Goal: Task Accomplishment & Management: Complete application form

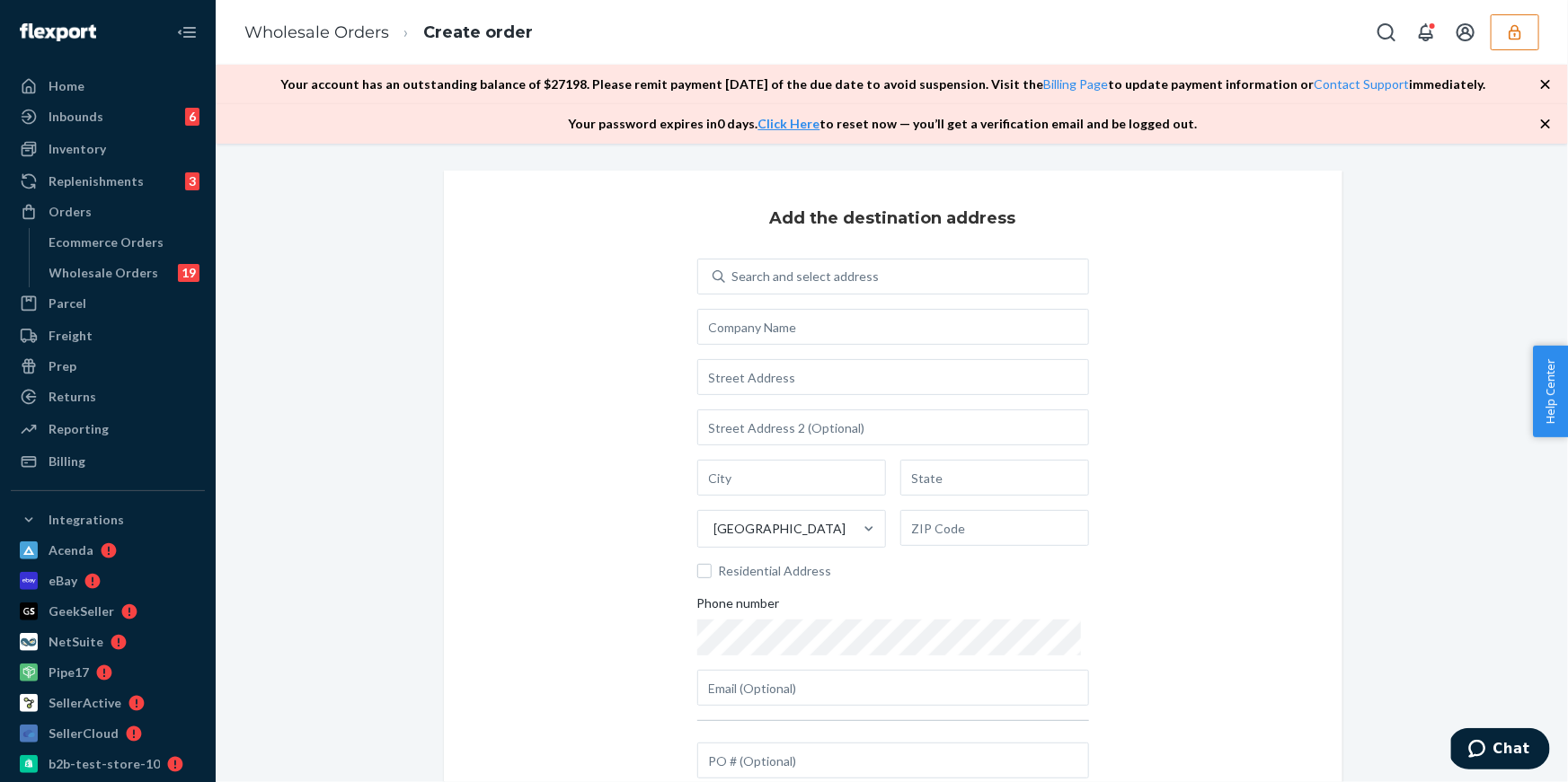
scroll to position [216, 0]
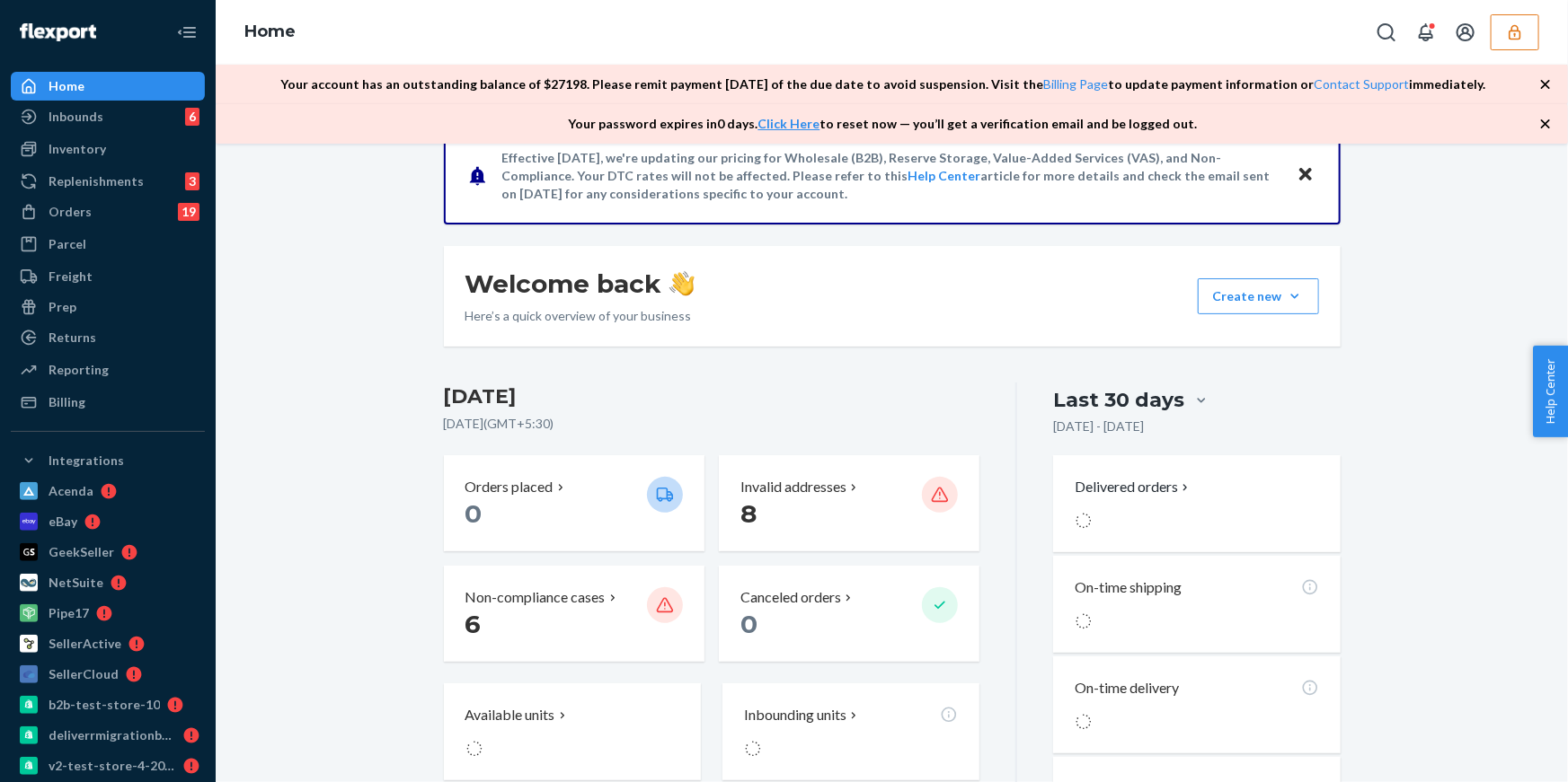
scroll to position [492, 0]
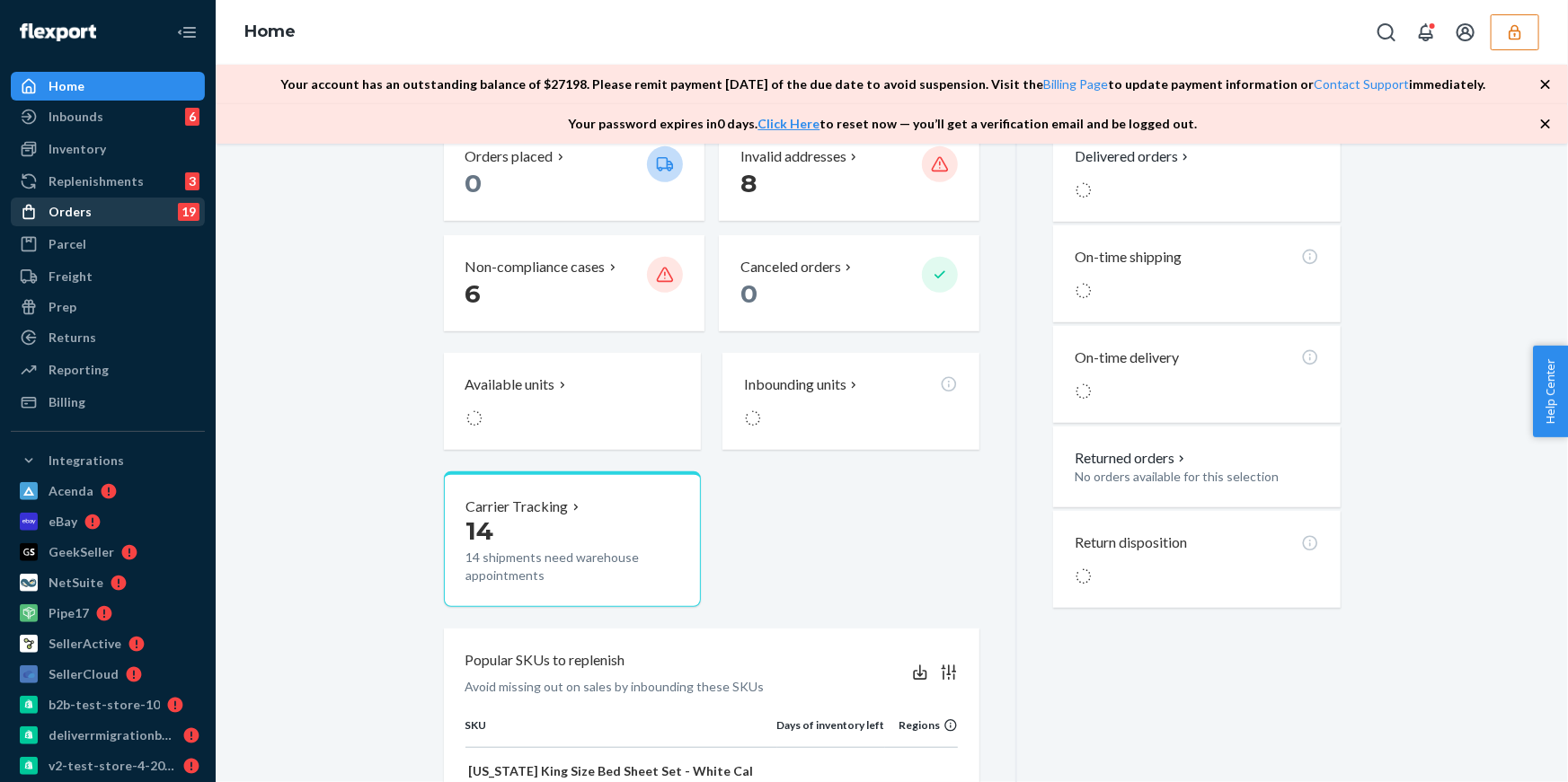
click at [104, 212] on div "Orders 19" at bounding box center [108, 211] width 191 height 25
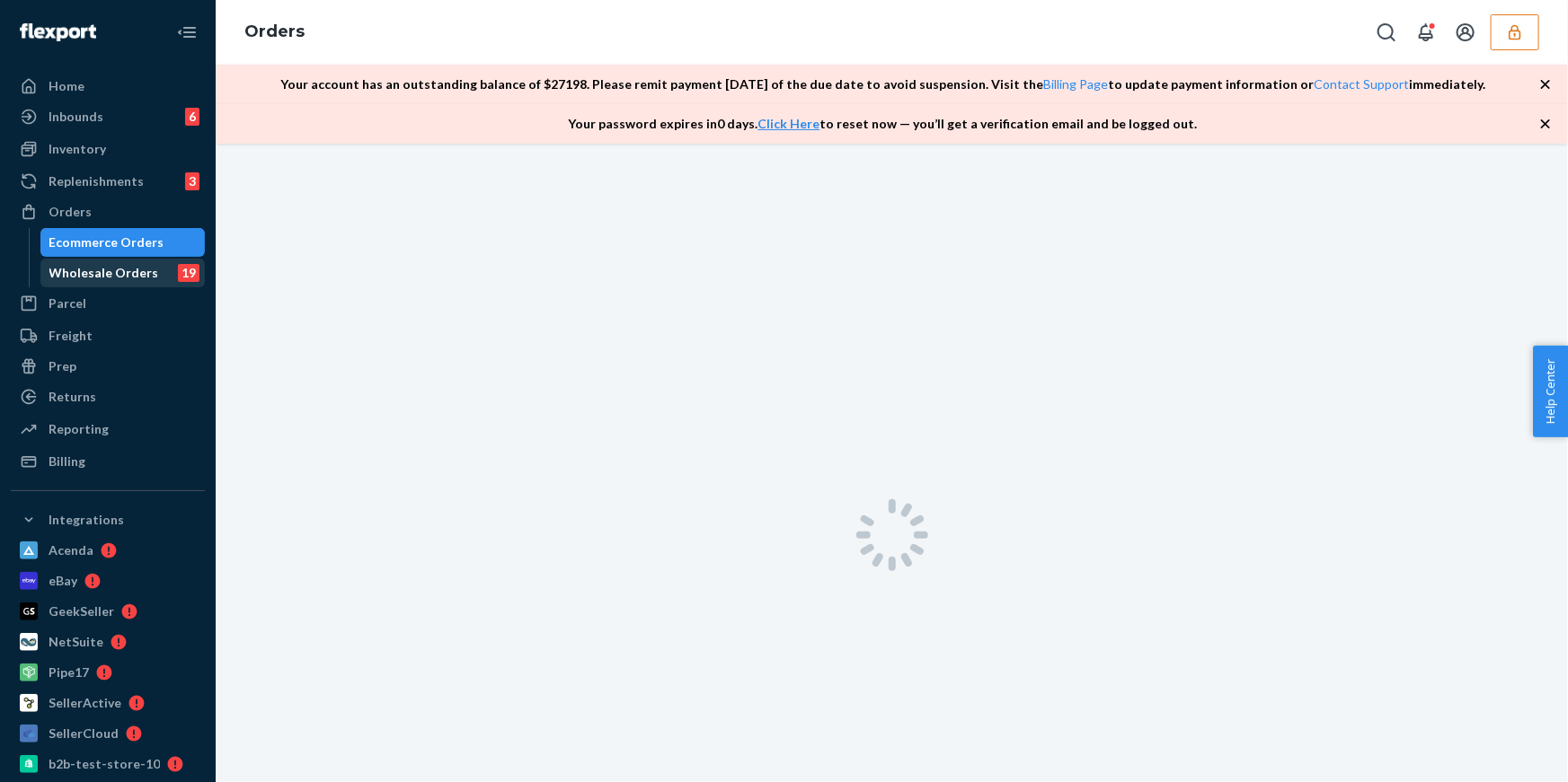
click at [104, 272] on div "Wholesale Orders" at bounding box center [104, 272] width 109 height 18
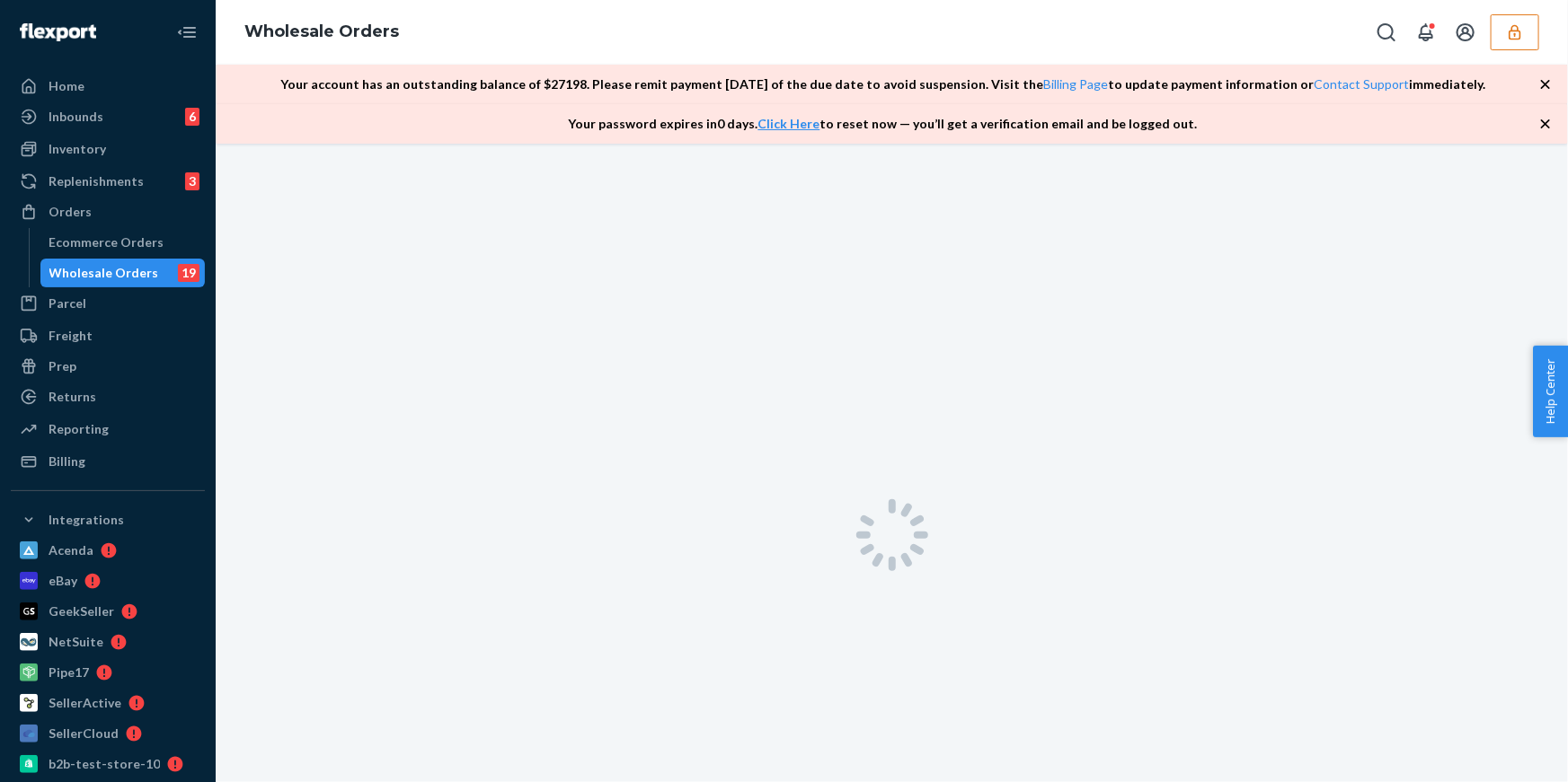
click at [1494, 39] on button "button" at bounding box center [1514, 32] width 48 height 36
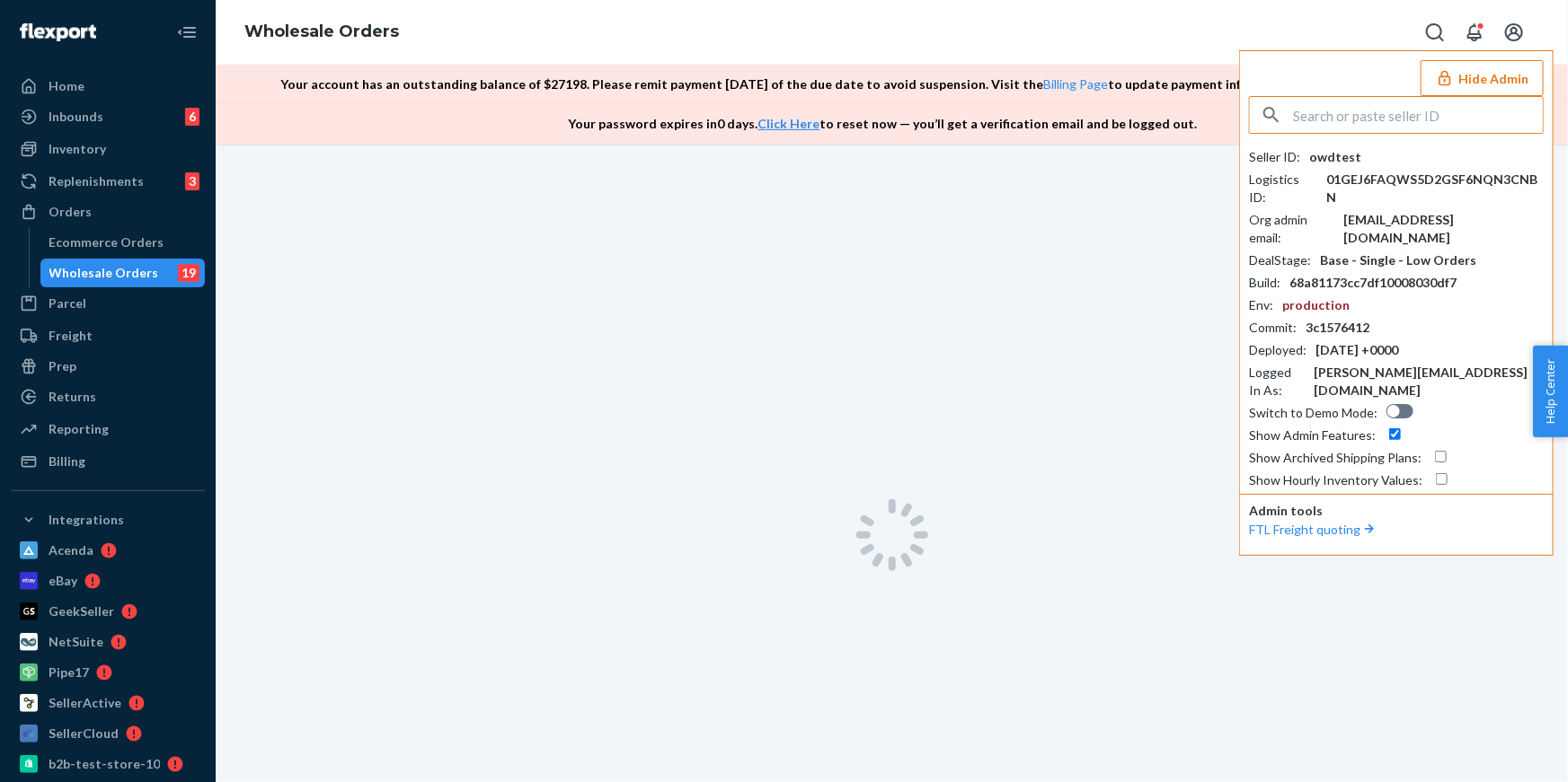
click at [1468, 83] on button "Hide Admin" at bounding box center [1482, 78] width 123 height 36
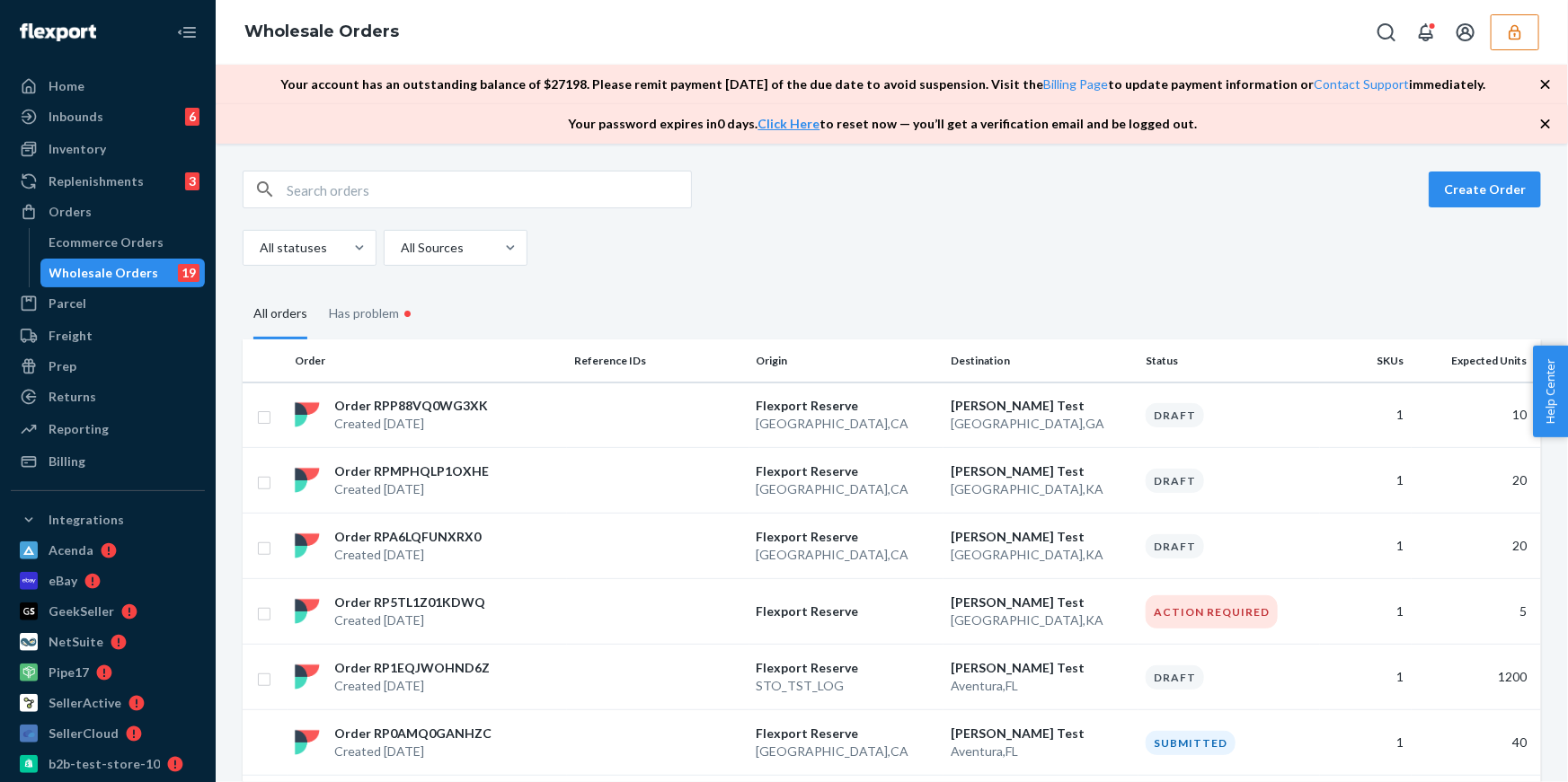
click at [1518, 33] on icon "button" at bounding box center [1514, 32] width 18 height 18
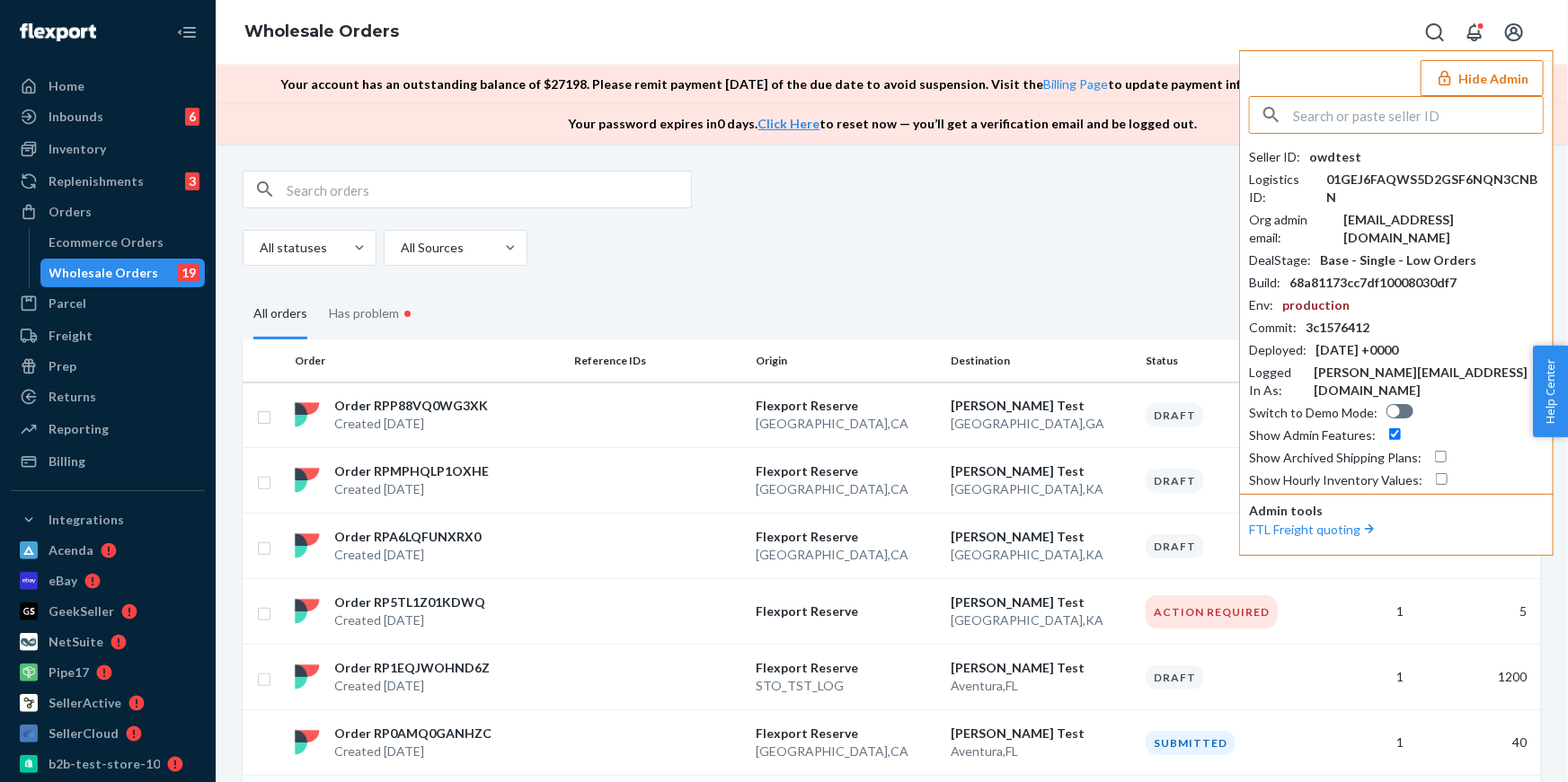
click at [1488, 68] on button "Hide Admin" at bounding box center [1482, 78] width 123 height 36
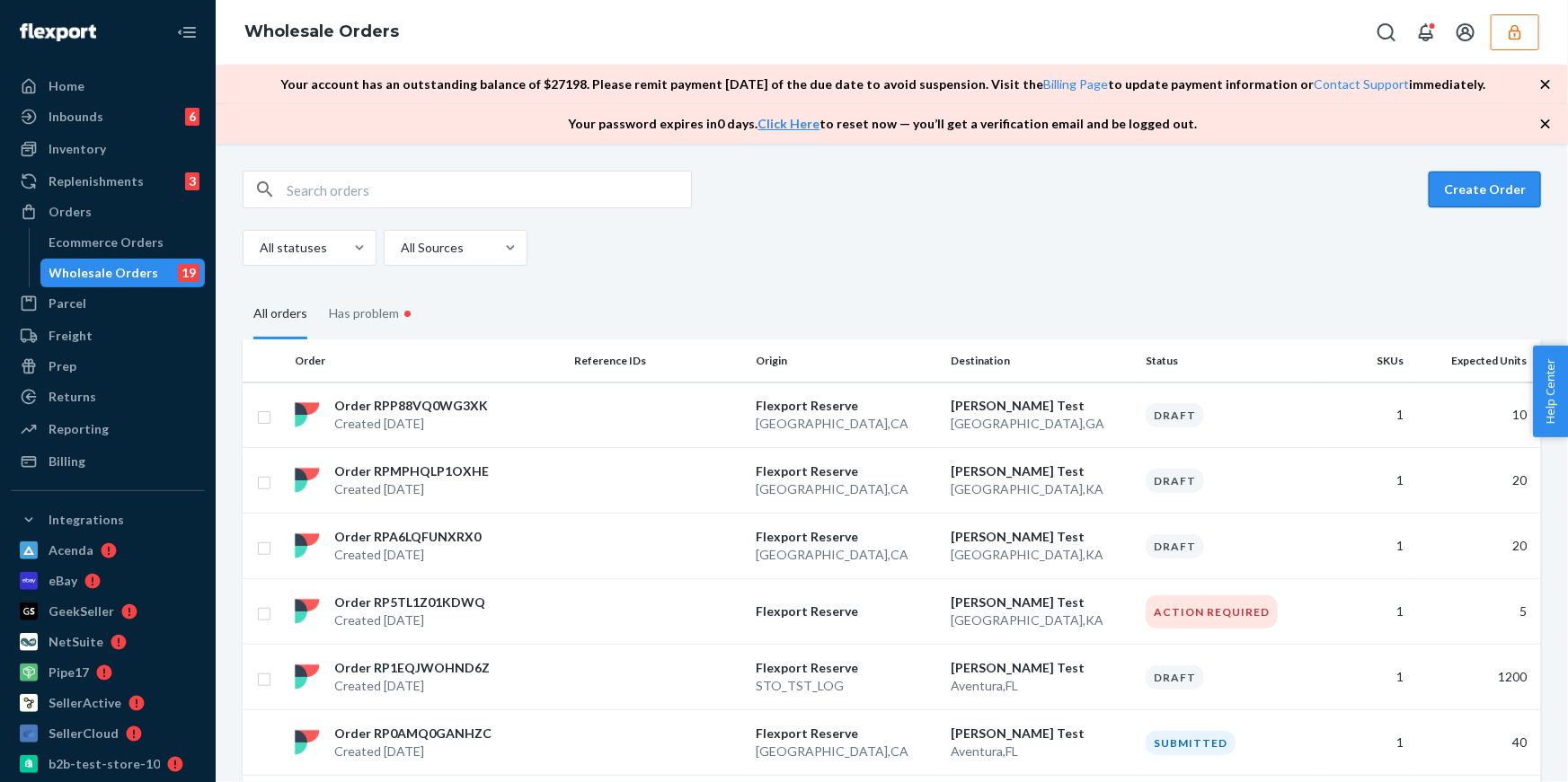
click at [1472, 196] on button "Create Order" at bounding box center [1485, 189] width 112 height 36
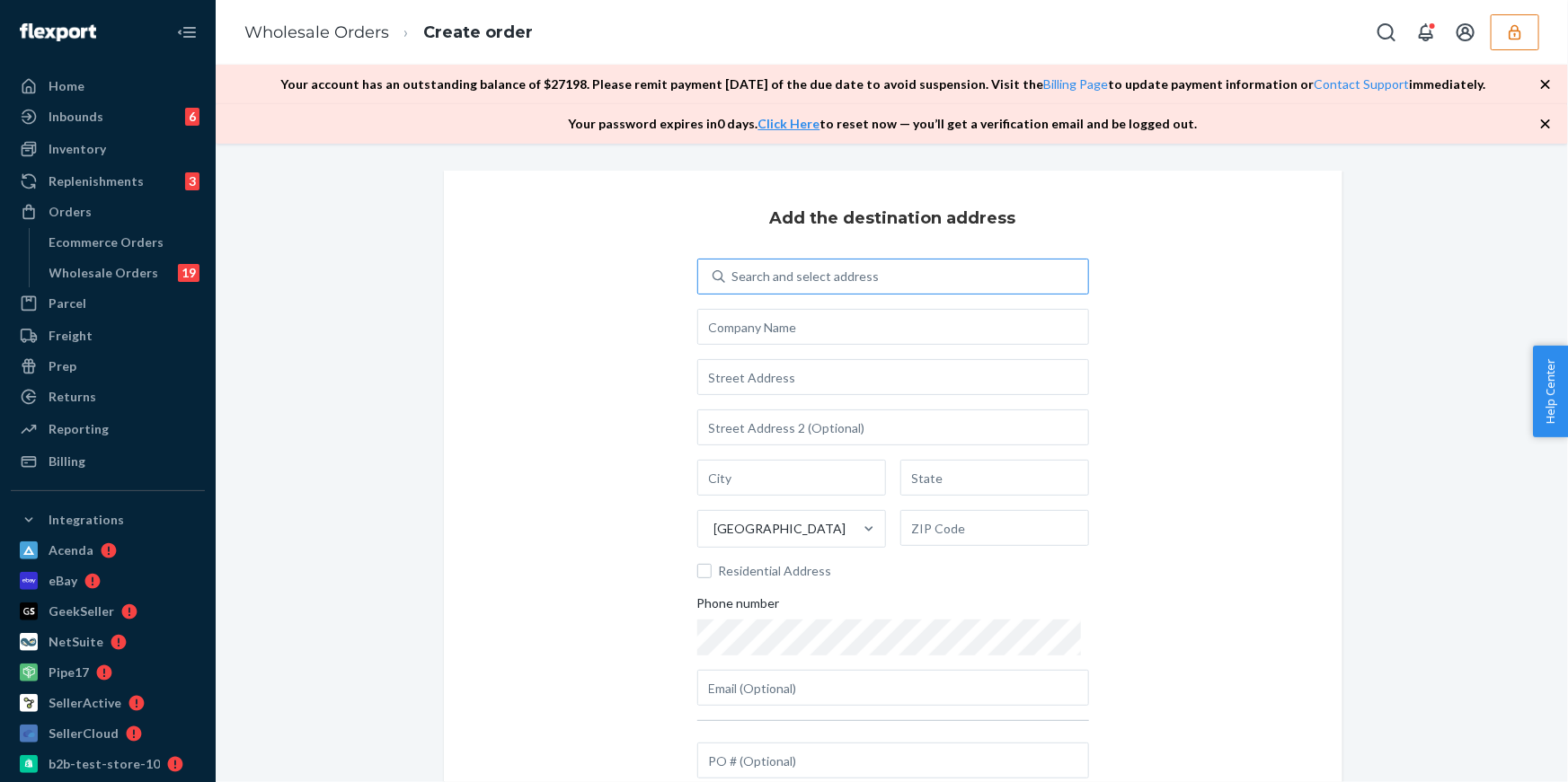
click at [807, 279] on div "Search and select address" at bounding box center [805, 276] width 147 height 18
click at [734, 279] on input "Search and select address" at bounding box center [733, 276] width 2 height 18
type input "[PERSON_NAME]"
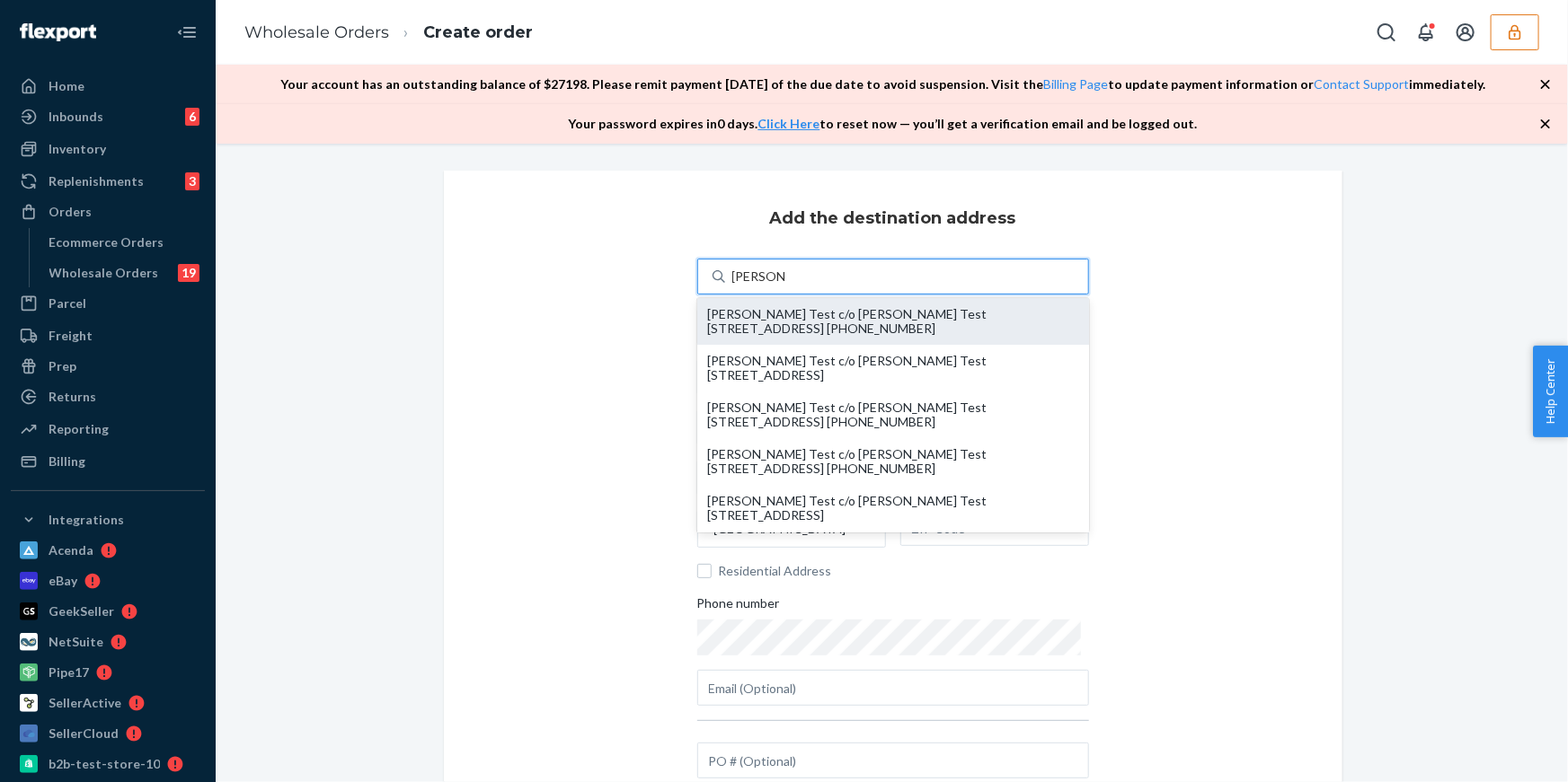
click at [819, 309] on div "[PERSON_NAME] Test c/o [PERSON_NAME] Test [STREET_ADDRESS] [PHONE_NUMBER]" at bounding box center [892, 322] width 370 height 29
click at [785, 285] on input "[PERSON_NAME]" at bounding box center [758, 276] width 53 height 18
type input "[PERSON_NAME] Test"
type input "[GEOGRAPHIC_DATA]"
type input "CA"
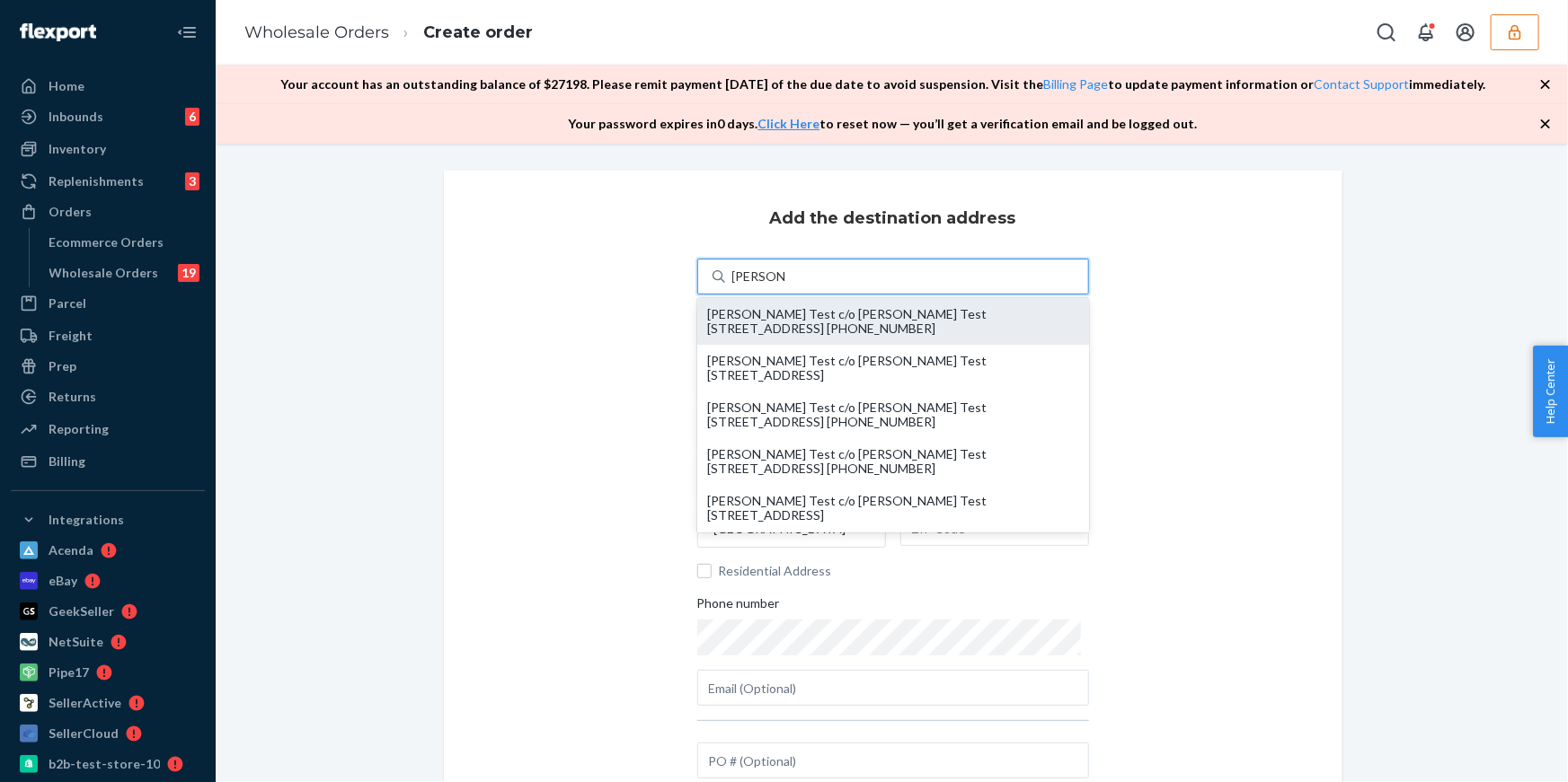
type input "94108"
type input "[STREET_ADDRESS]"
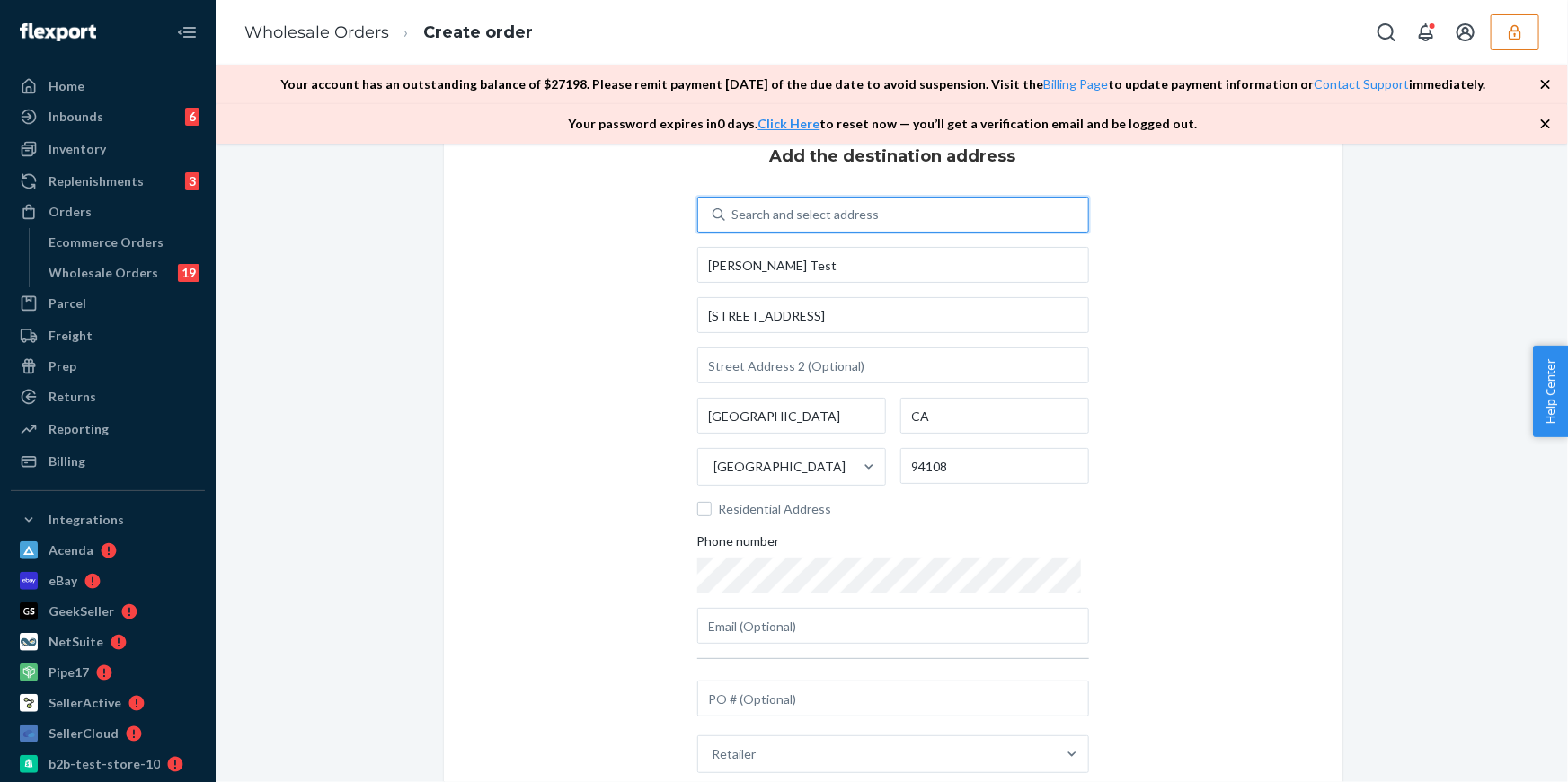
scroll to position [216, 0]
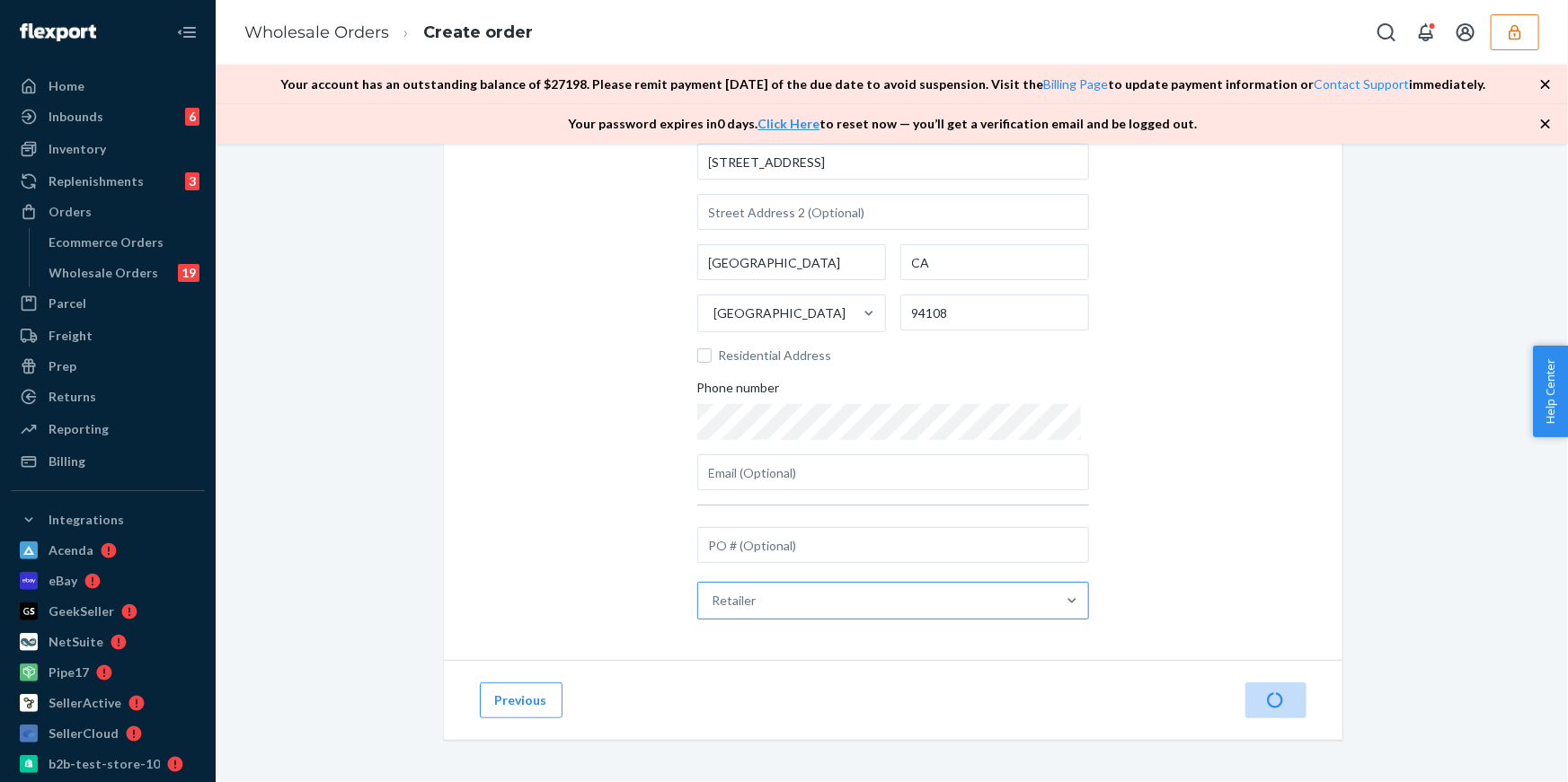
click at [767, 595] on div "Retailer" at bounding box center [877, 600] width 358 height 36
click at [714, 595] on input "Retailer" at bounding box center [714, 600] width 2 height 18
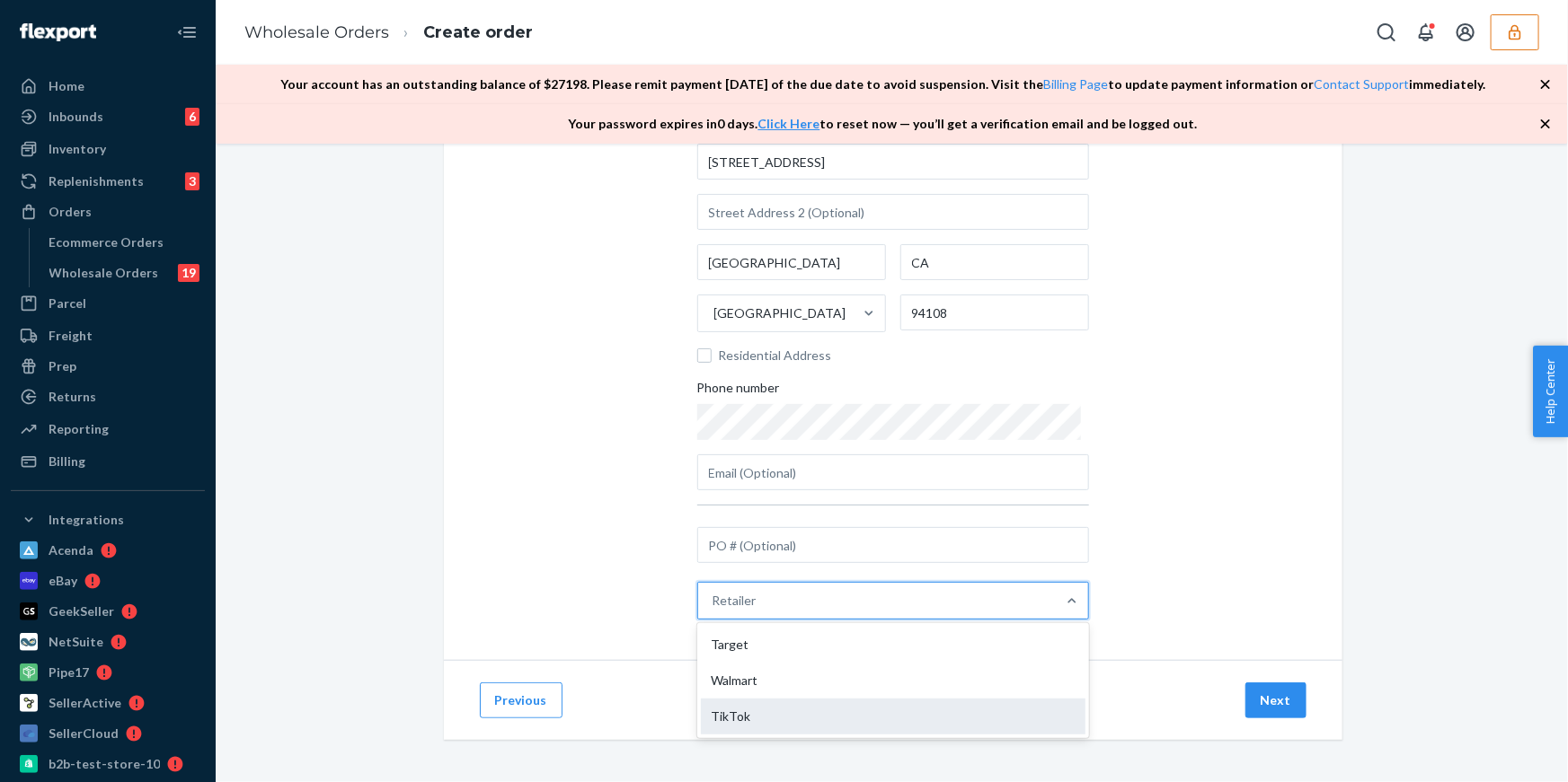
click at [770, 701] on div "TikTok" at bounding box center [892, 716] width 385 height 36
click at [714, 610] on input "option TikTok focused, 3 of 3. 3 results available. Use Up and Down to choose o…" at bounding box center [714, 600] width 2 height 18
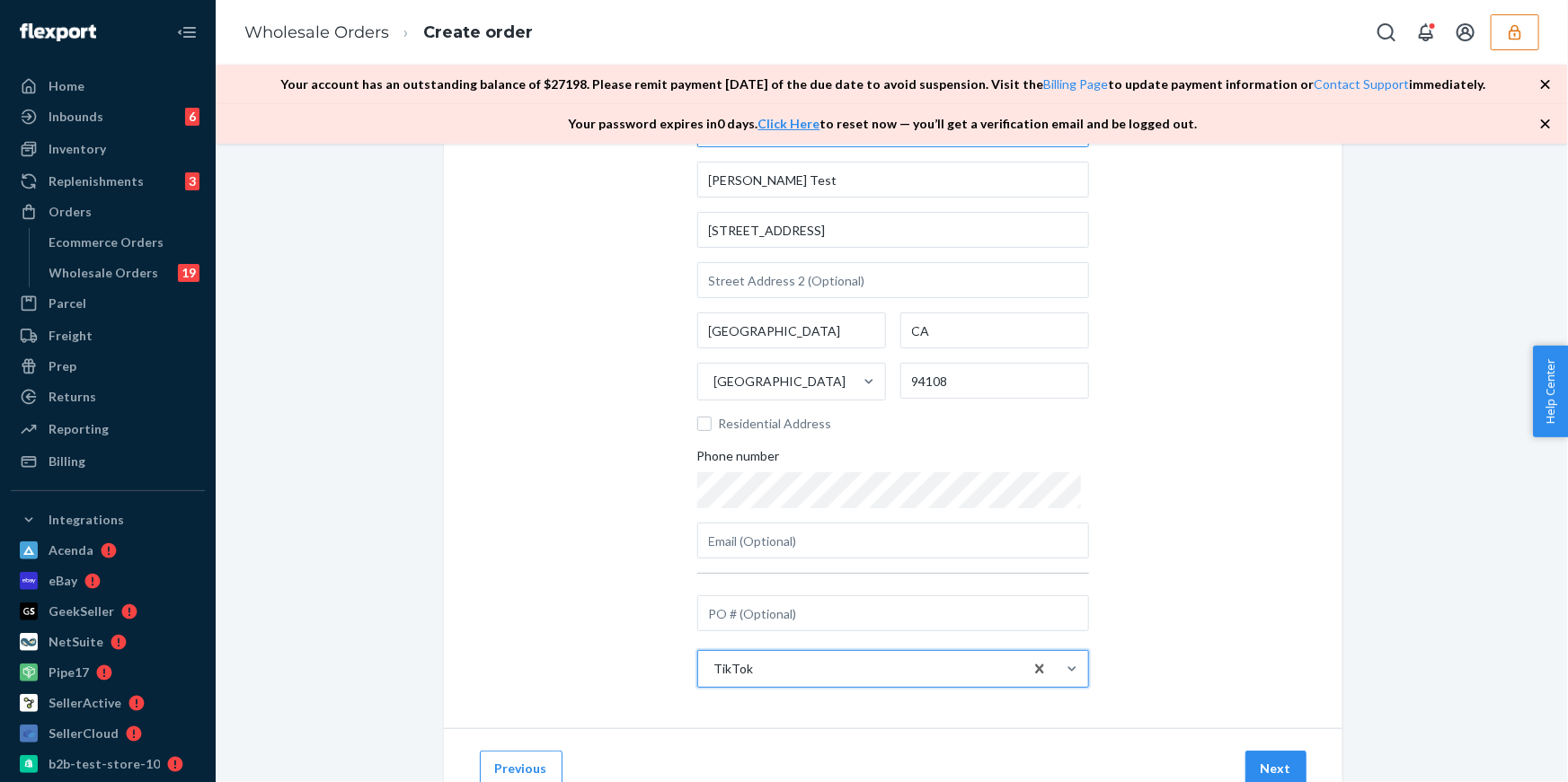
scroll to position [150, 0]
click at [1278, 763] on button "Next" at bounding box center [1276, 766] width 61 height 36
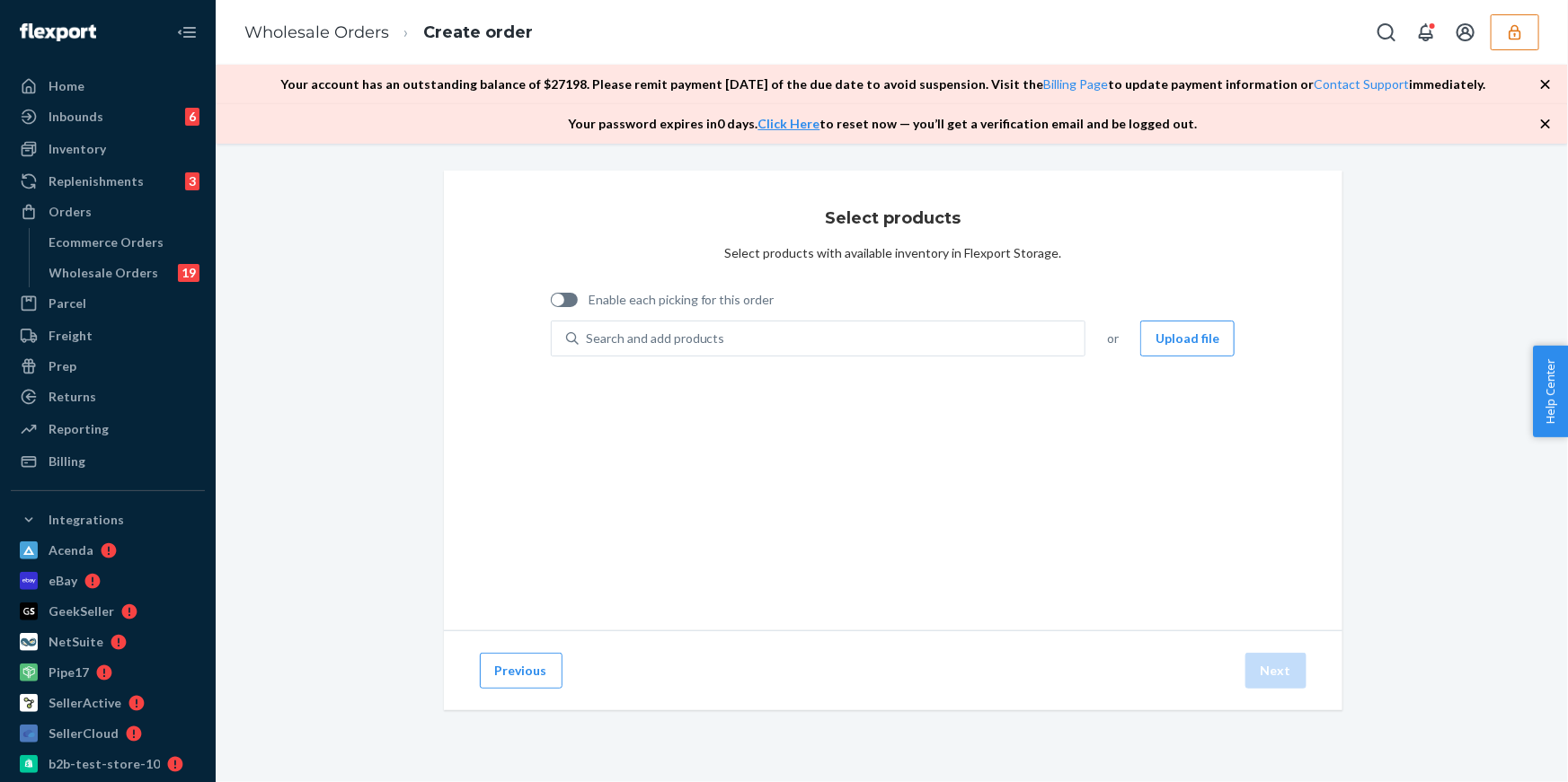
scroll to position [0, 0]
click at [787, 340] on div "Search and add products" at bounding box center [831, 338] width 507 height 32
click at [588, 340] on input "Search and add products" at bounding box center [587, 338] width 2 height 18
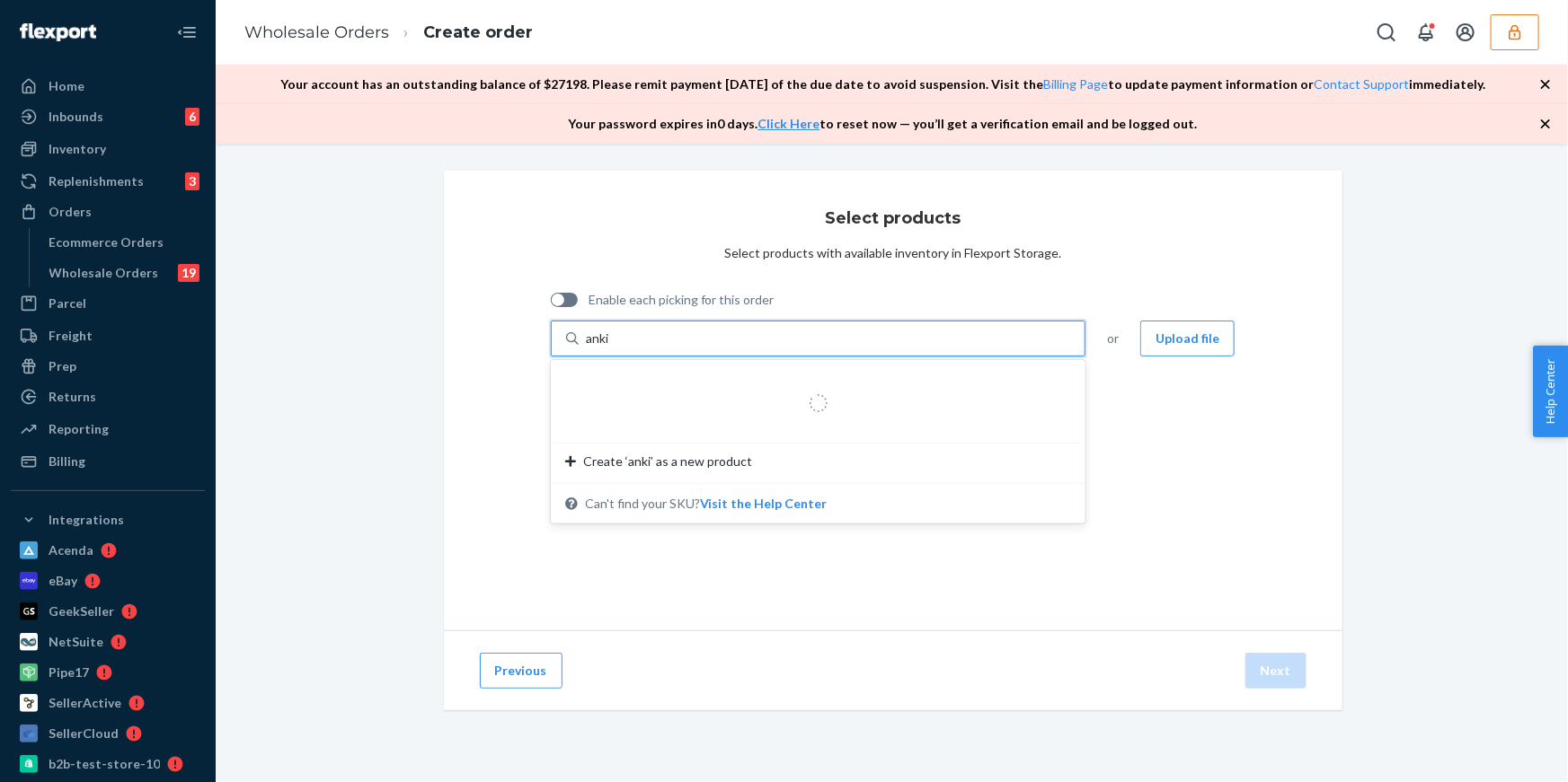
type input "ankit"
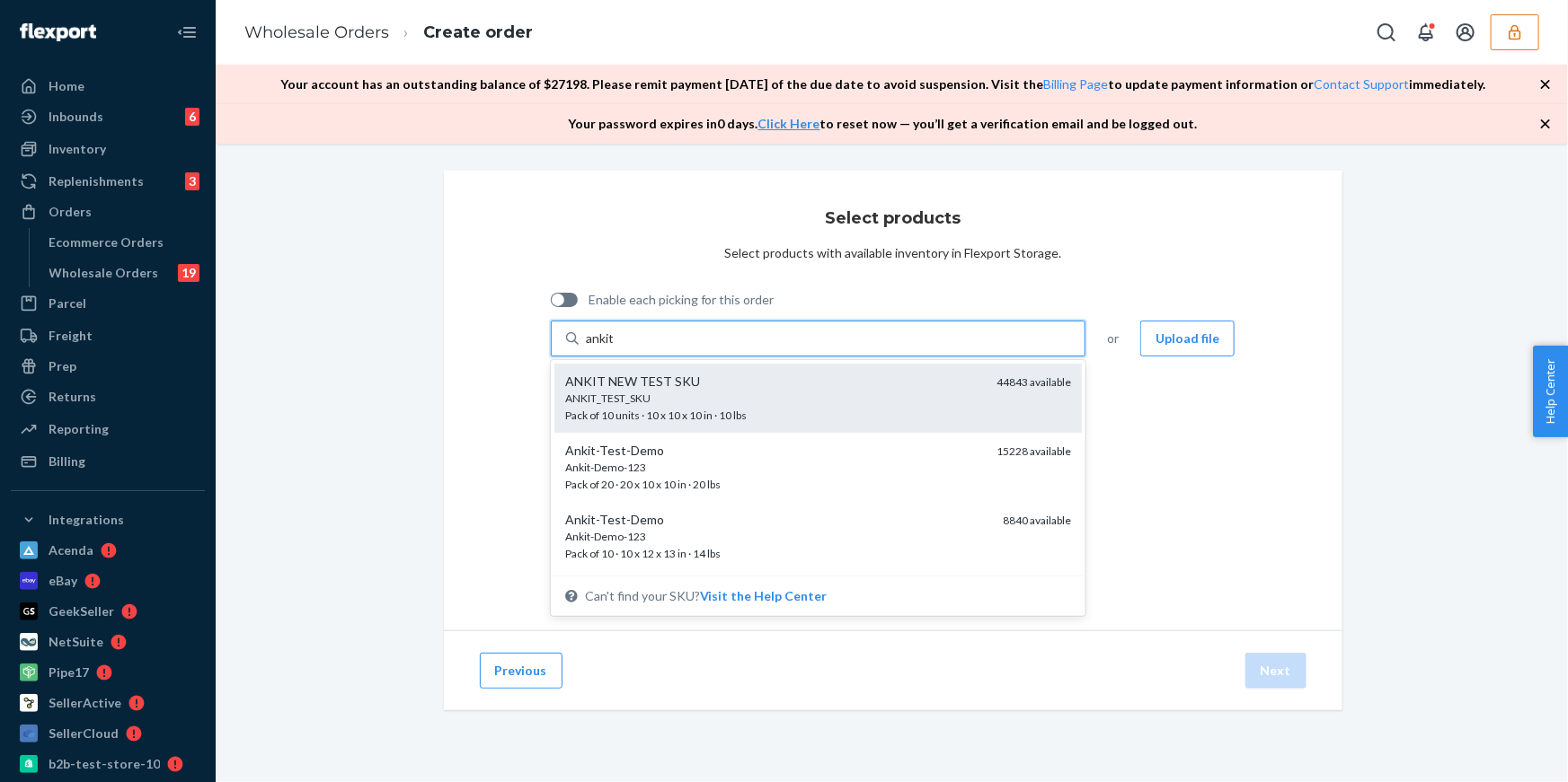
click at [813, 393] on div "ANKIT_TEST_SKU" at bounding box center [774, 398] width 418 height 15
click at [615, 347] on input "ankit" at bounding box center [601, 338] width 30 height 18
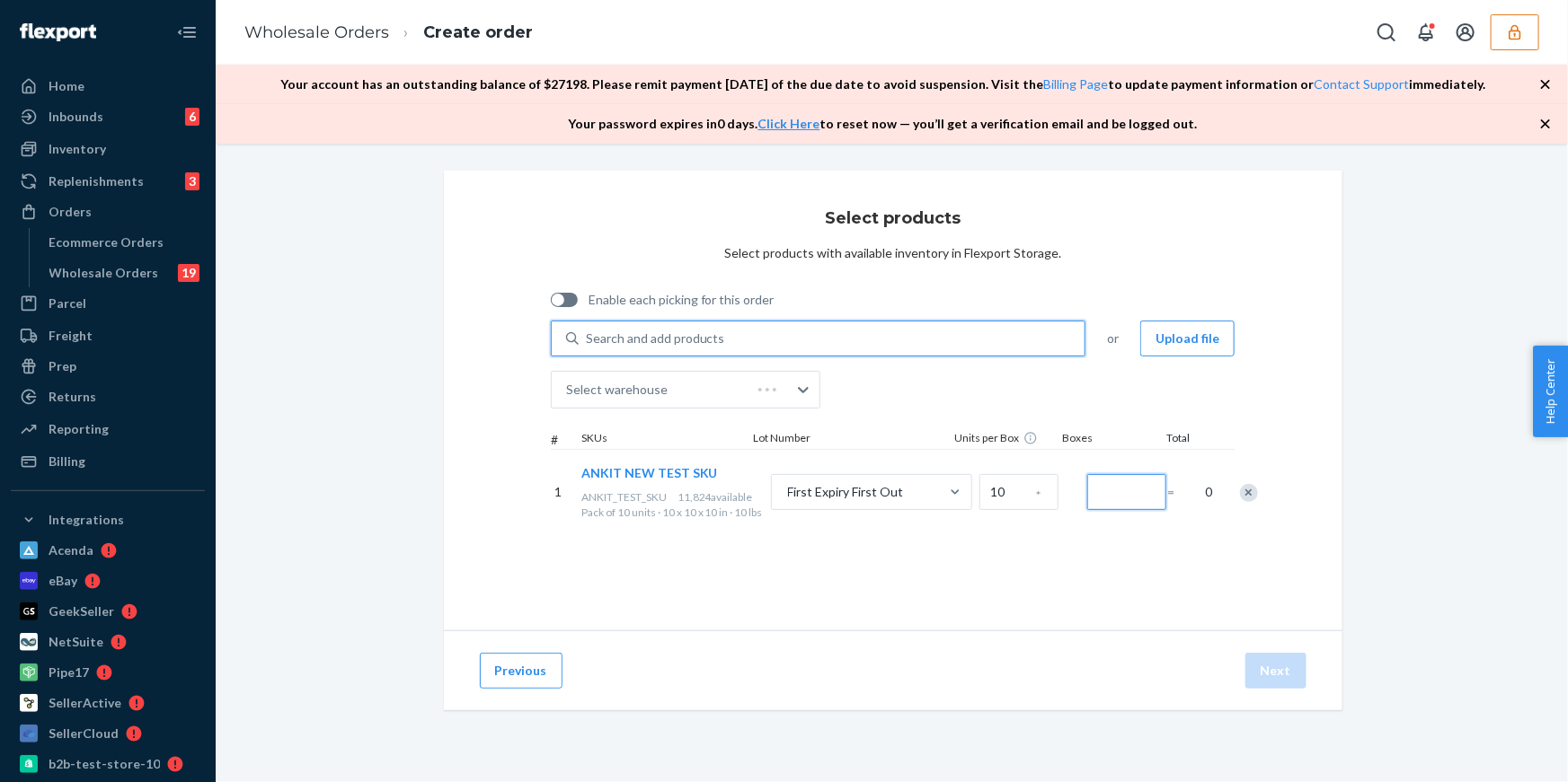
click at [1106, 511] on input "Number of boxes" at bounding box center [1126, 492] width 79 height 36
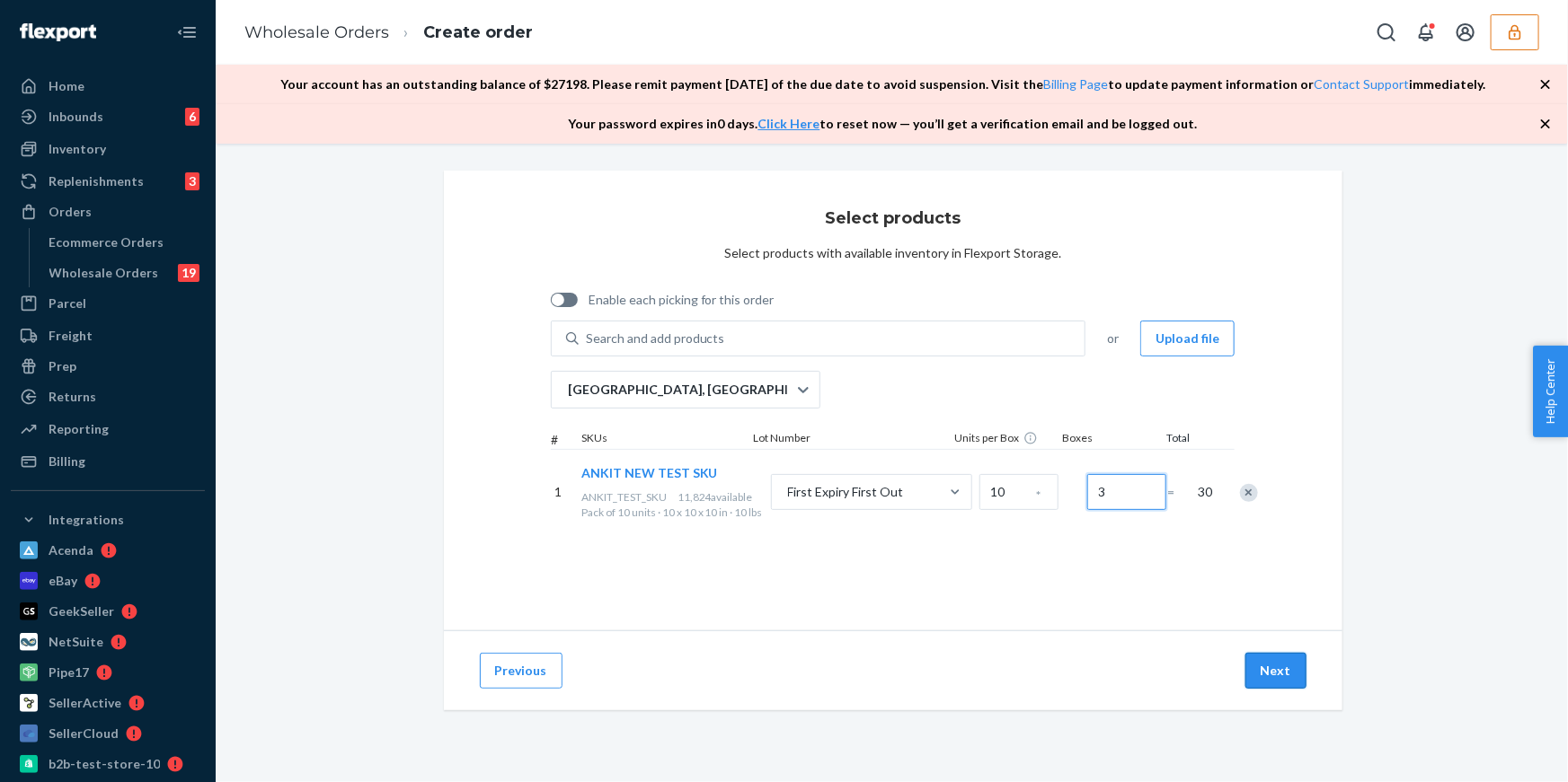
type input "3"
click at [1276, 672] on button "Next" at bounding box center [1276, 671] width 61 height 36
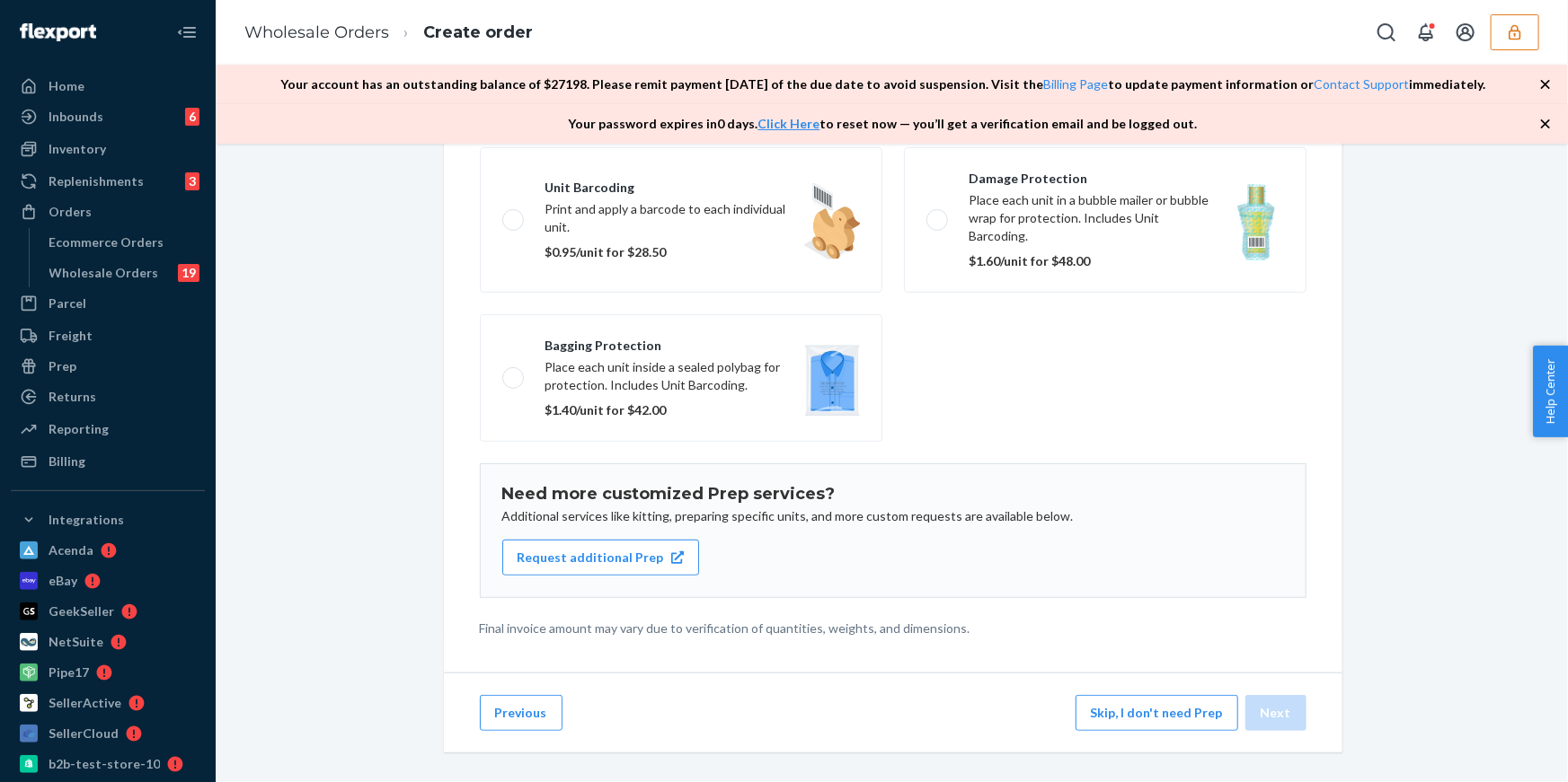
scroll to position [211, 0]
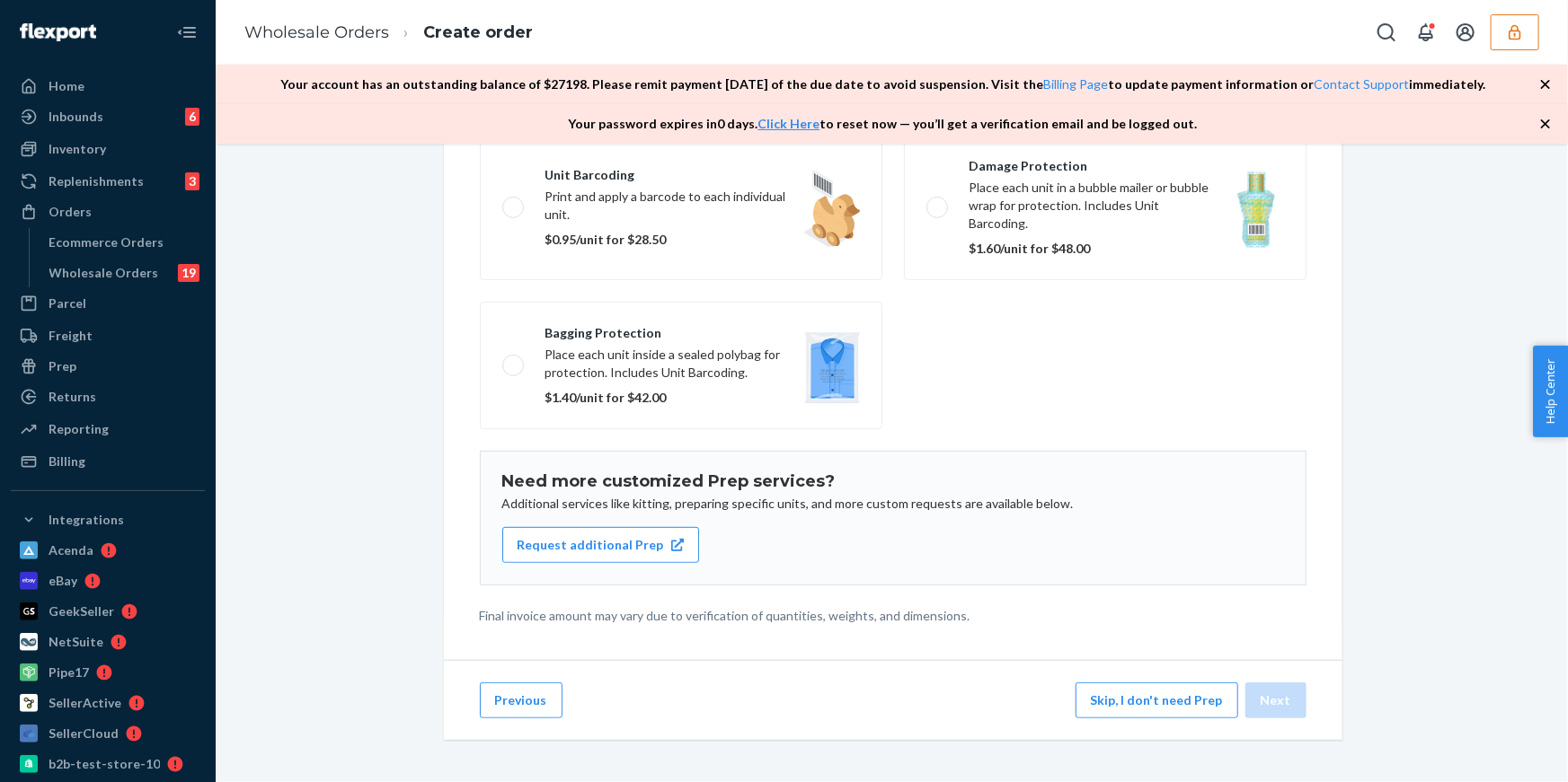
click at [1165, 719] on div "Previous Skip, I don't need Prep Next" at bounding box center [893, 700] width 899 height 80
click at [1165, 711] on button "Skip, I don't need Prep" at bounding box center [1157, 700] width 162 height 36
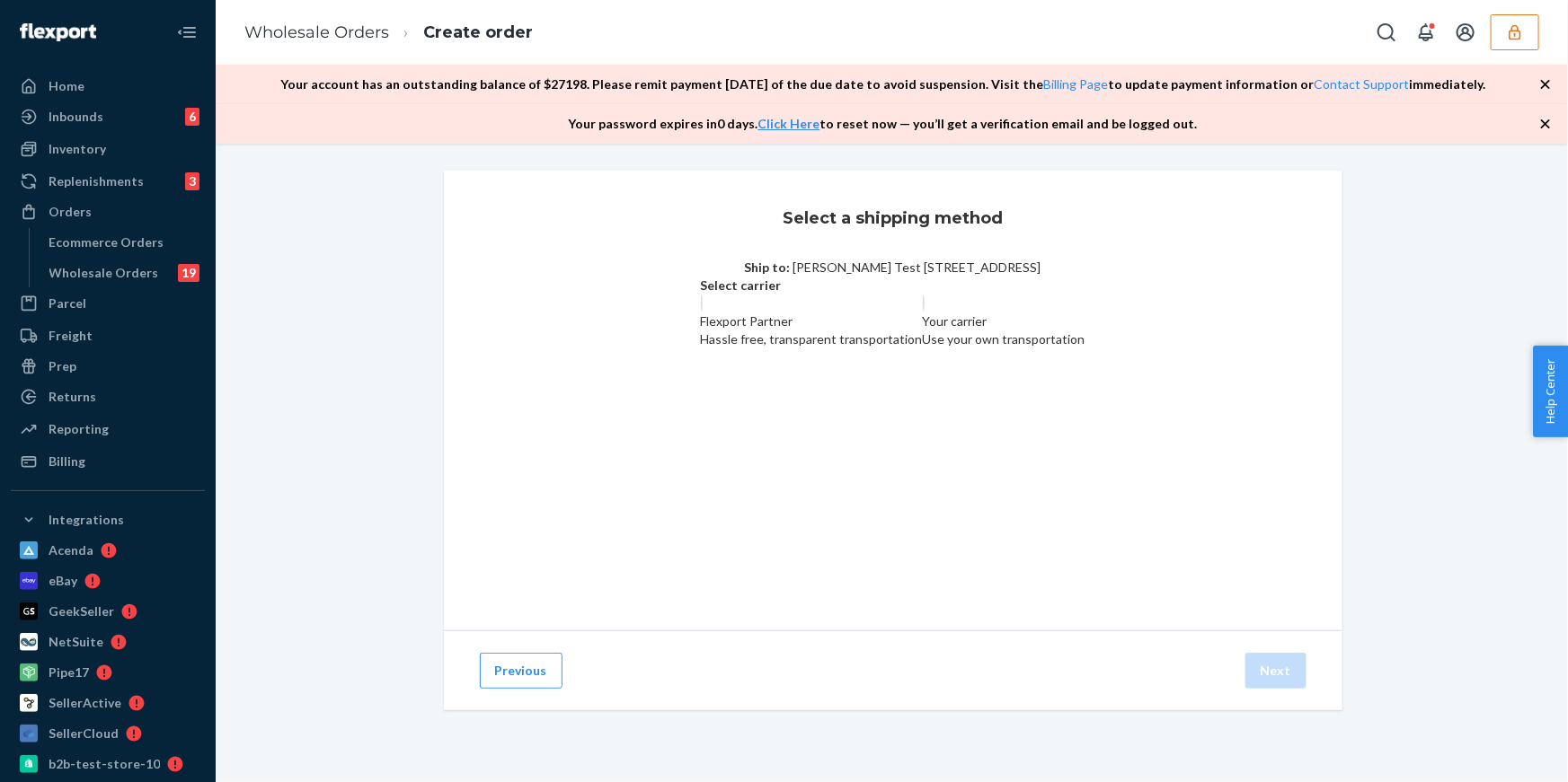
scroll to position [0, 0]
click at [959, 348] on div "Use your own transportation" at bounding box center [1004, 339] width 162 height 18
click at [934, 307] on input "Your carrier Use your own transportation" at bounding box center [929, 300] width 12 height 12
radio input "true"
click at [841, 348] on label "Flexport Partner Hassle free, transparent transportation" at bounding box center [811, 322] width 221 height 54
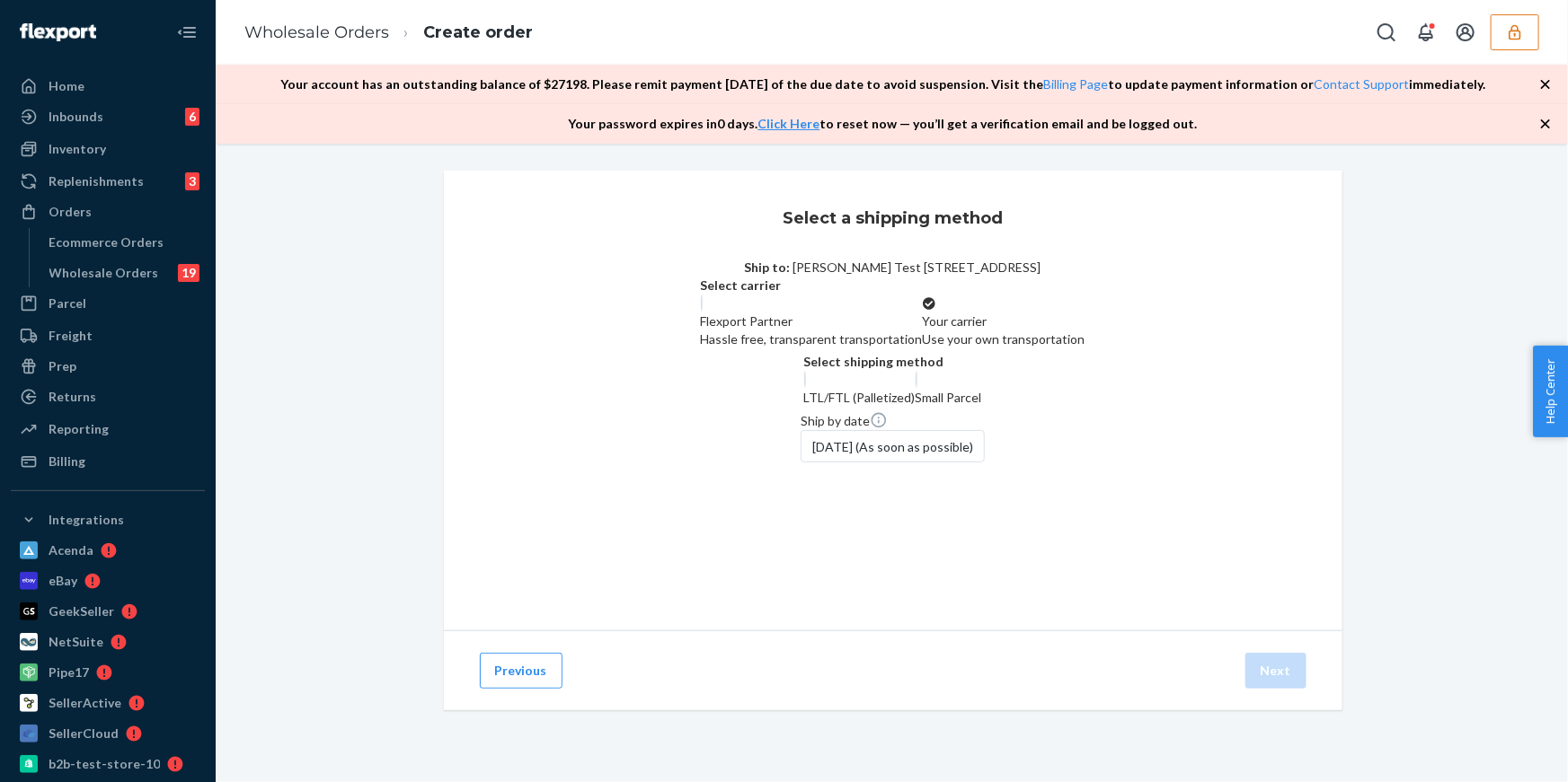
click at [713, 307] on input "Flexport Partner Hassle free, transparent transportation" at bounding box center [706, 300] width 12 height 12
radio input "true"
click at [1006, 426] on div "$30 for estimated 3 boxes" at bounding box center [971, 416] width 145 height 18
click at [910, 384] on input "Small Parcel $30 for estimated 3 boxes" at bounding box center [904, 377] width 12 height 12
radio input "true"
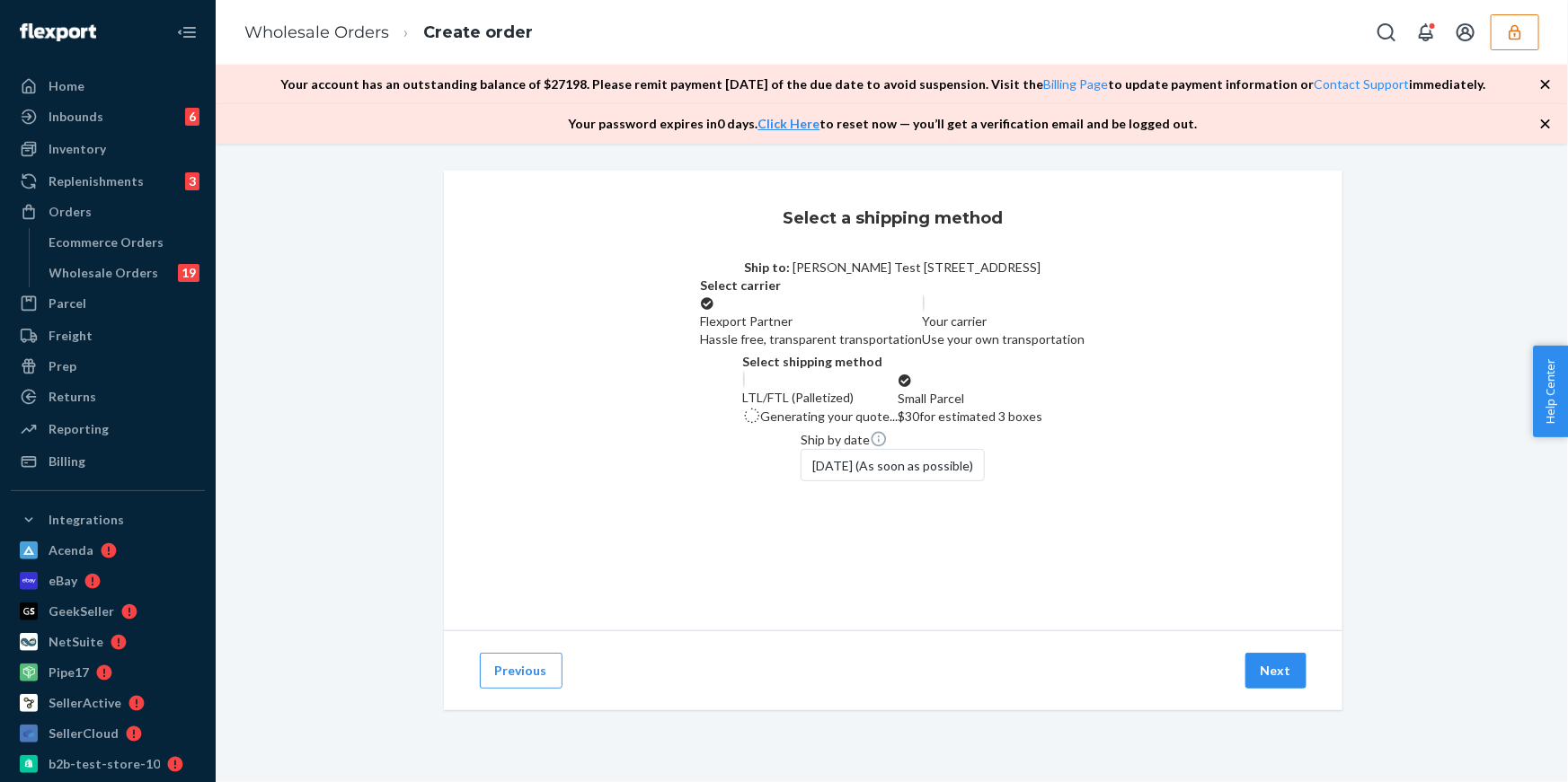
scroll to position [78, 0]
click at [1258, 689] on button "Next" at bounding box center [1276, 671] width 61 height 36
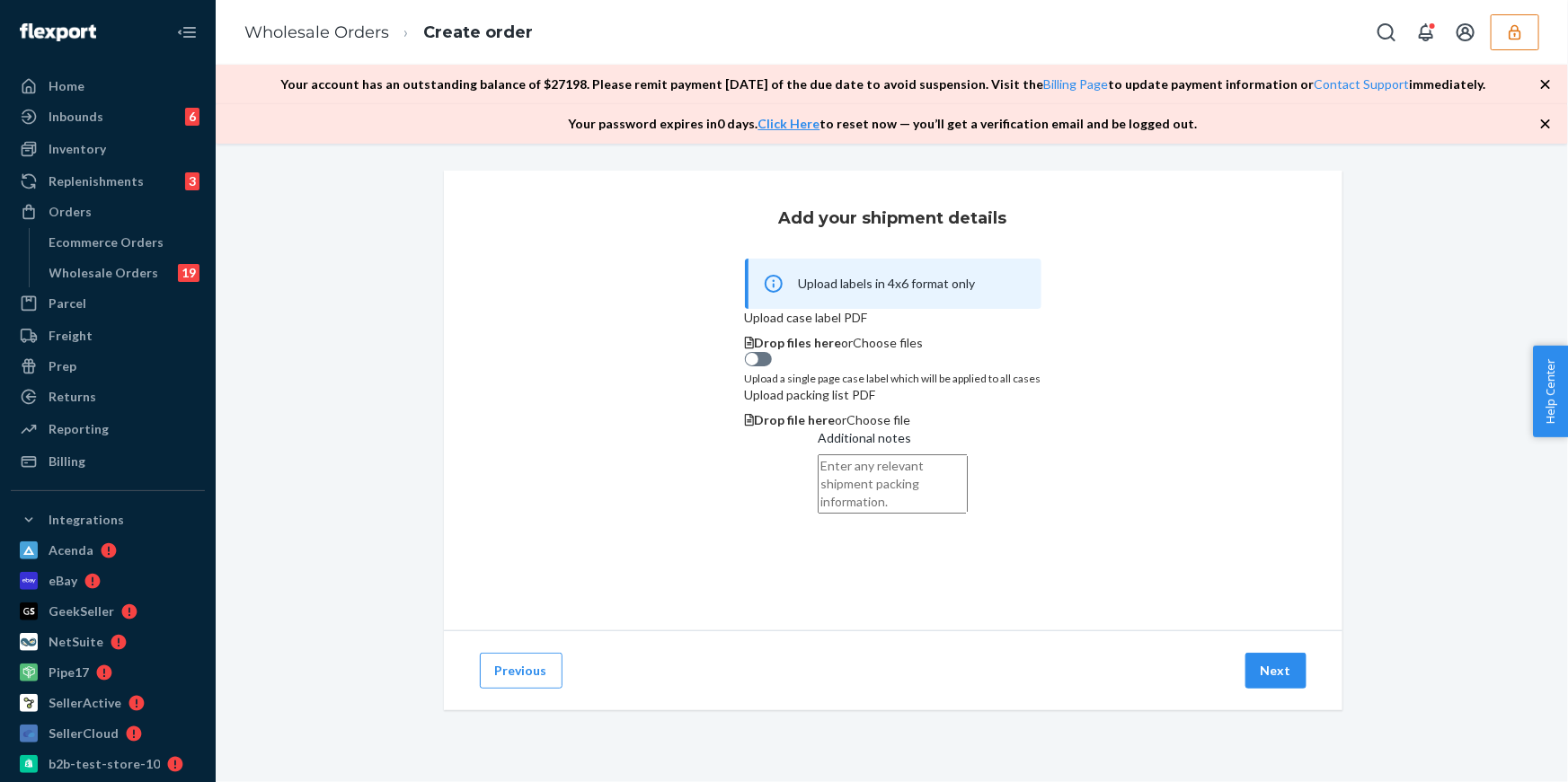
click at [1280, 711] on div "Previous Next" at bounding box center [893, 671] width 899 height 80
click at [1280, 689] on button "Next" at bounding box center [1276, 671] width 61 height 36
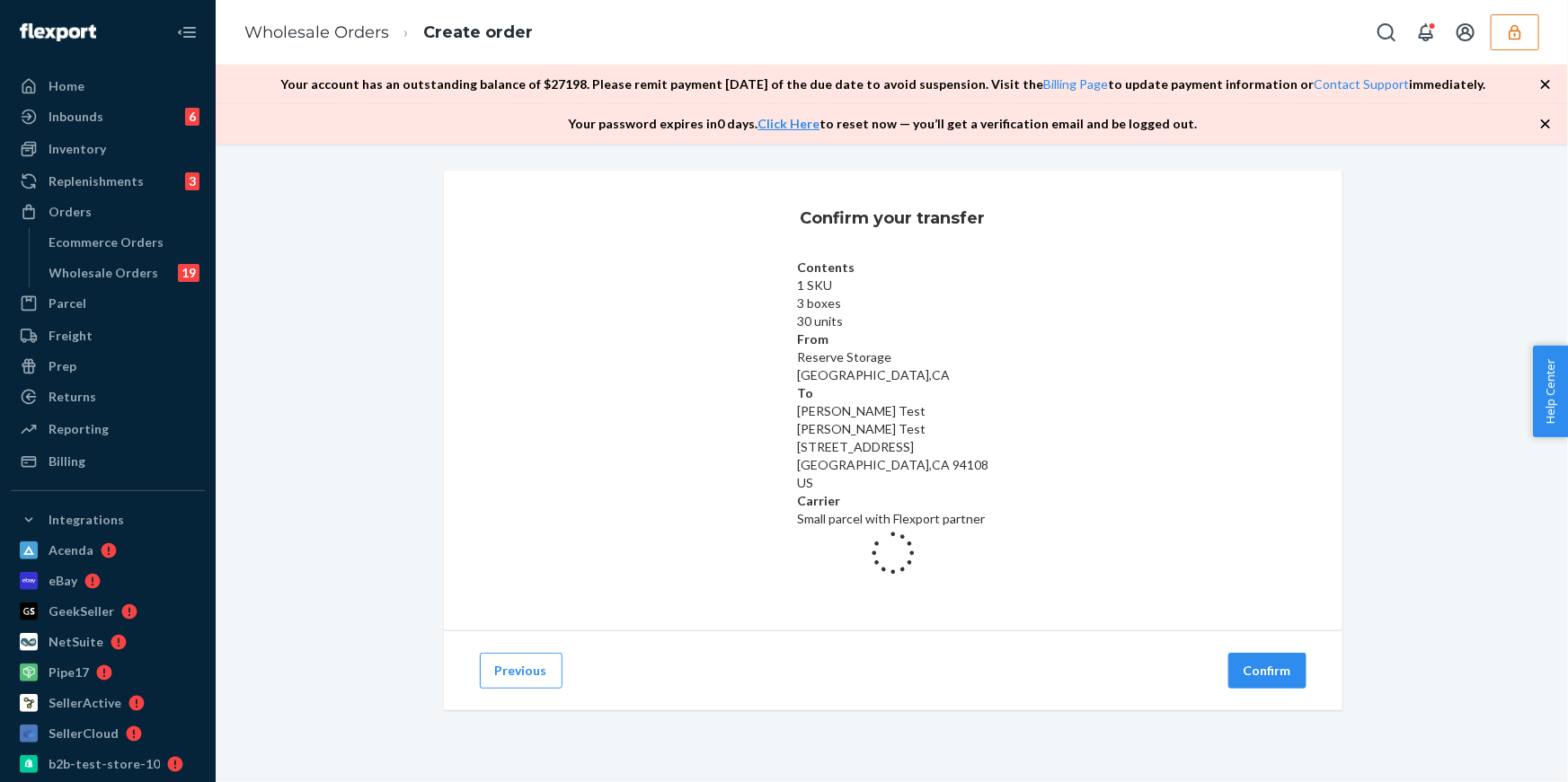
scroll to position [0, 0]
click at [1271, 681] on div "Previous Confirm" at bounding box center [893, 671] width 899 height 80
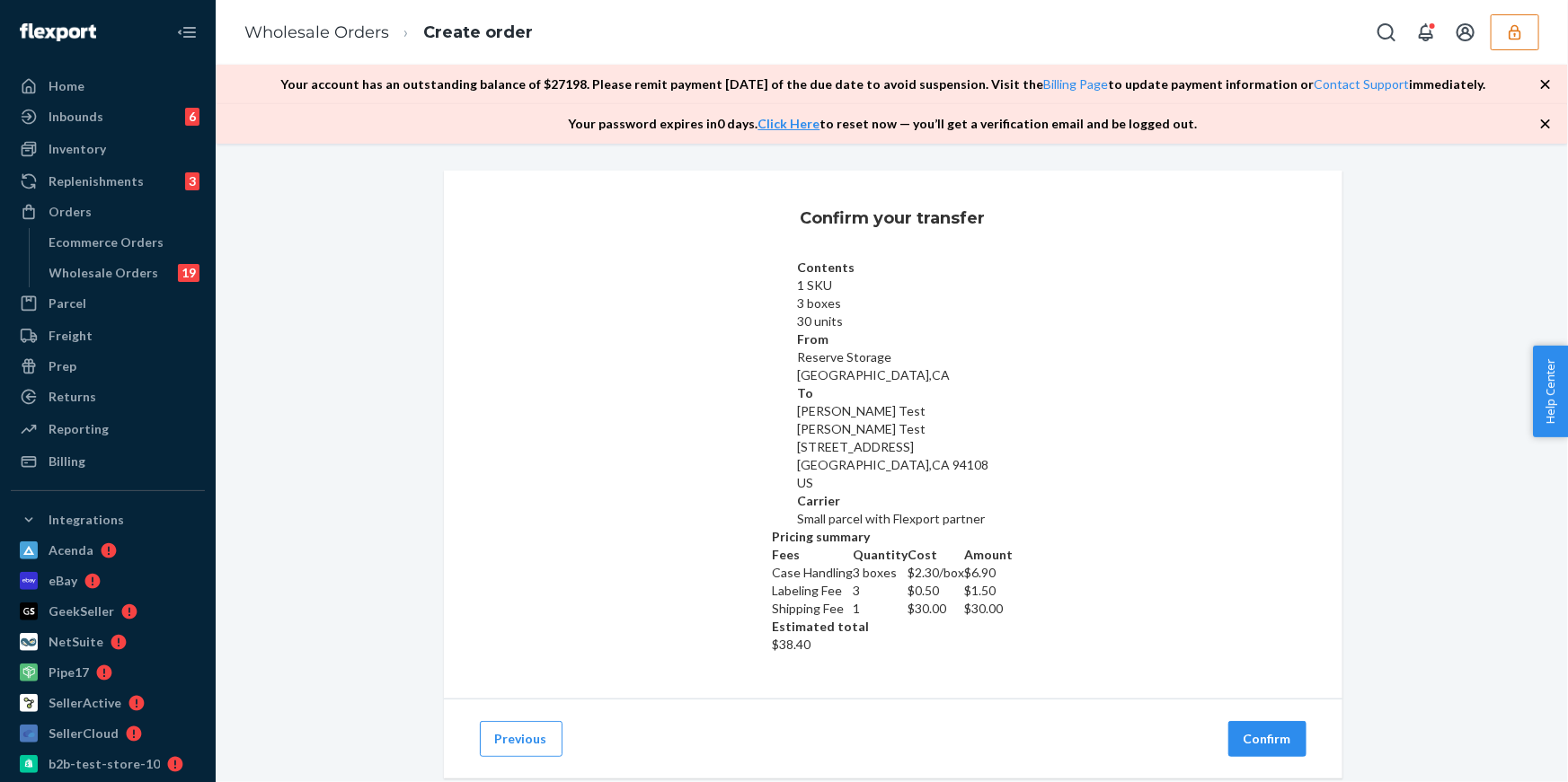
click at [1282, 722] on div "Previous Confirm" at bounding box center [893, 738] width 899 height 80
click at [1278, 722] on button "Confirm" at bounding box center [1267, 739] width 78 height 36
click at [1499, 43] on button "button" at bounding box center [1514, 32] width 48 height 36
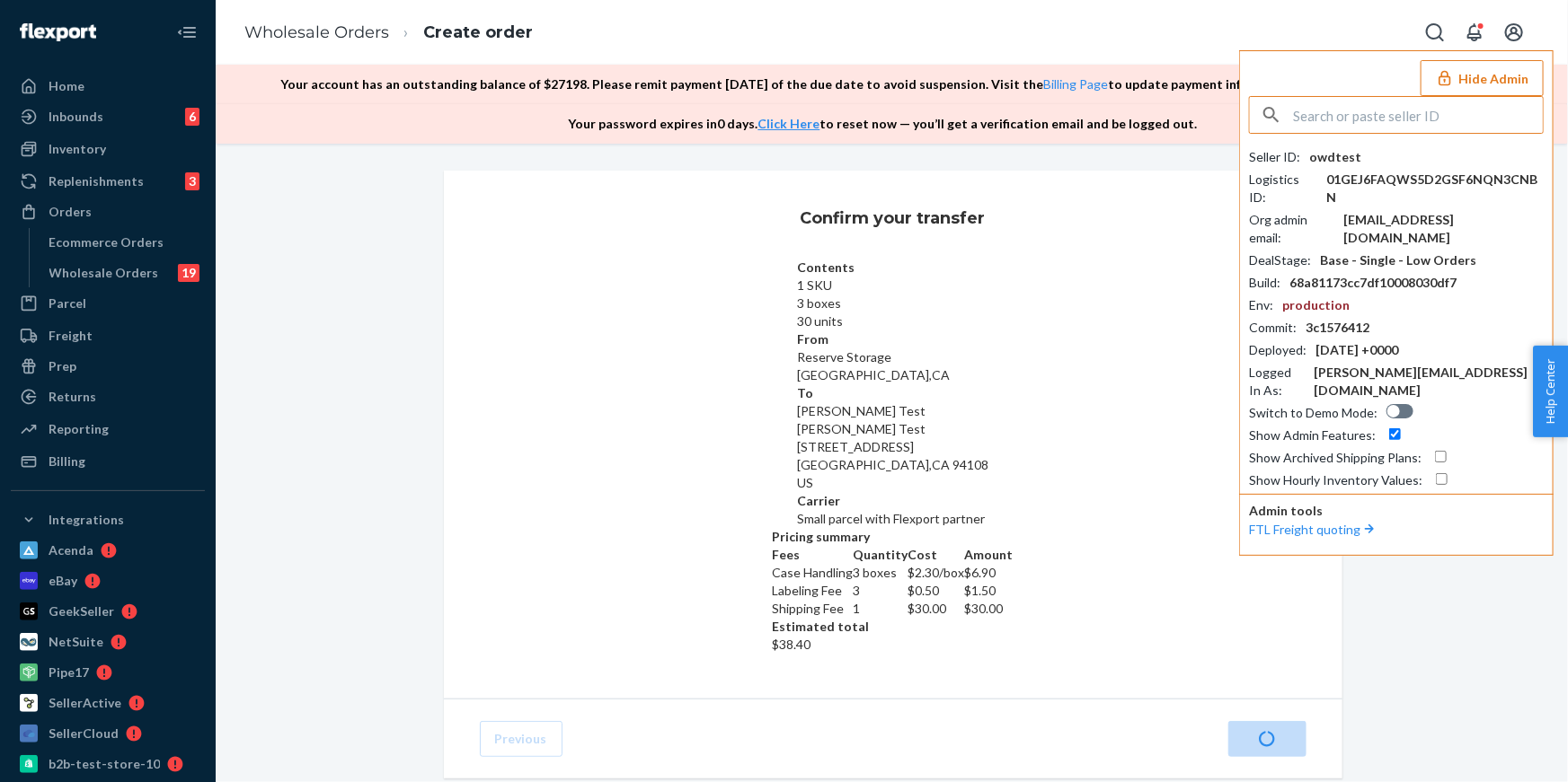
click at [1469, 82] on button "Hide Admin" at bounding box center [1482, 78] width 123 height 36
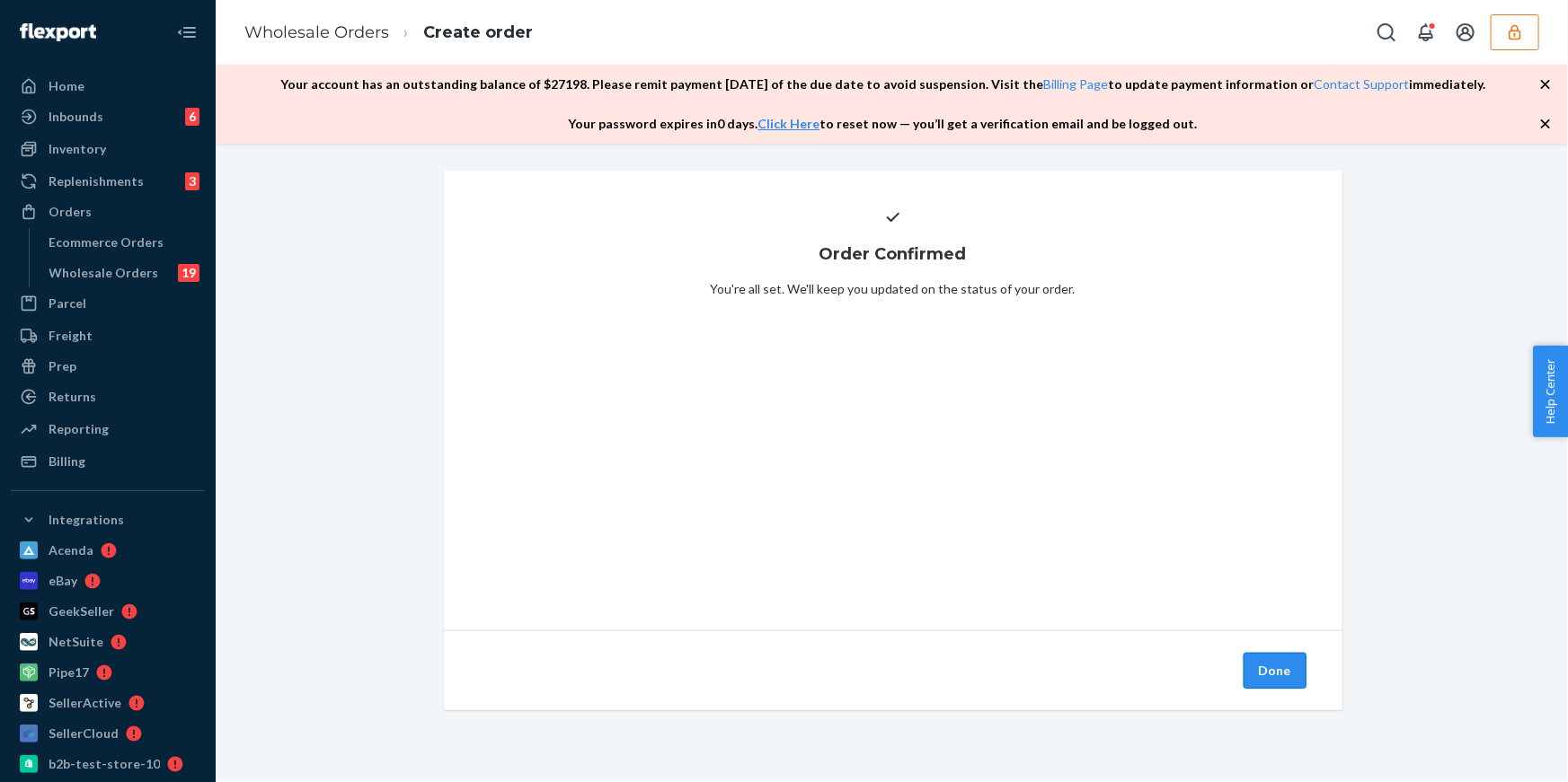
click at [1282, 677] on button "Done" at bounding box center [1275, 671] width 63 height 36
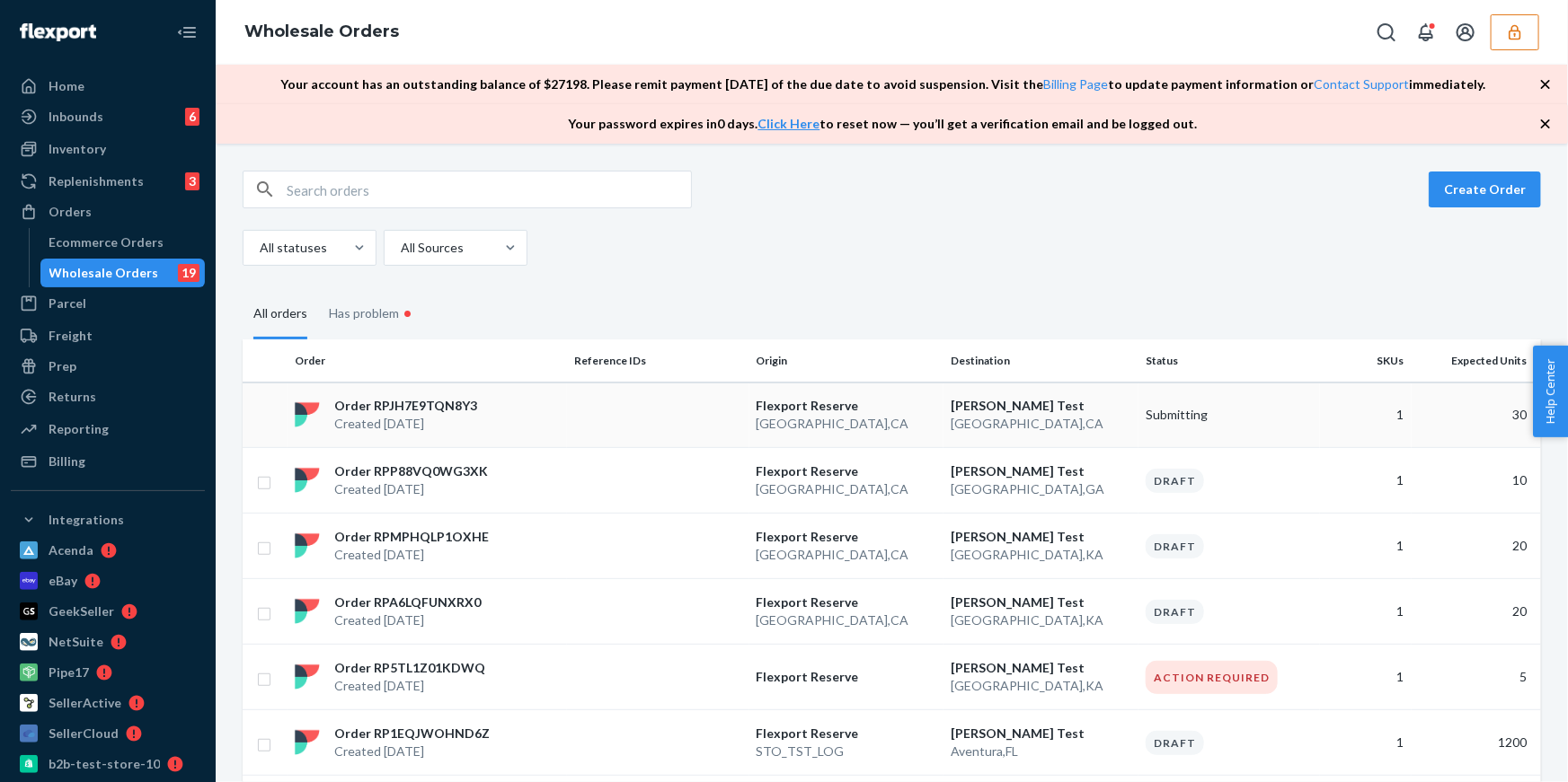
click at [1112, 421] on p "[GEOGRAPHIC_DATA] , [GEOGRAPHIC_DATA]" at bounding box center [1041, 423] width 181 height 18
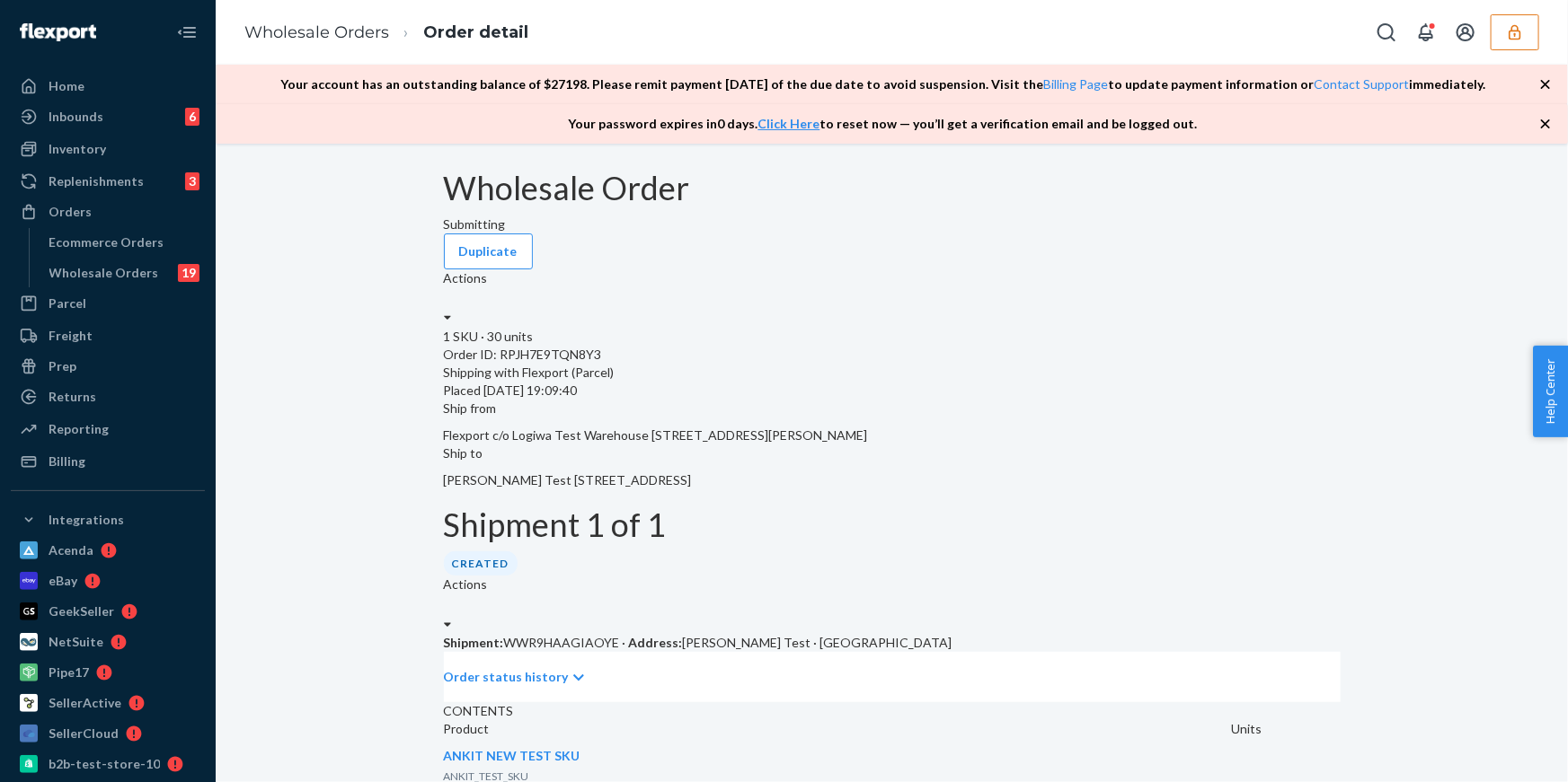
click at [568, 635] on p "Shipment: WWR9HAAGIAOYE · Address: [PERSON_NAME] Test · [GEOGRAPHIC_DATA]" at bounding box center [892, 643] width 897 height 18
copy p "WWR9HAAGIAOYE"
